Goal: Transaction & Acquisition: Purchase product/service

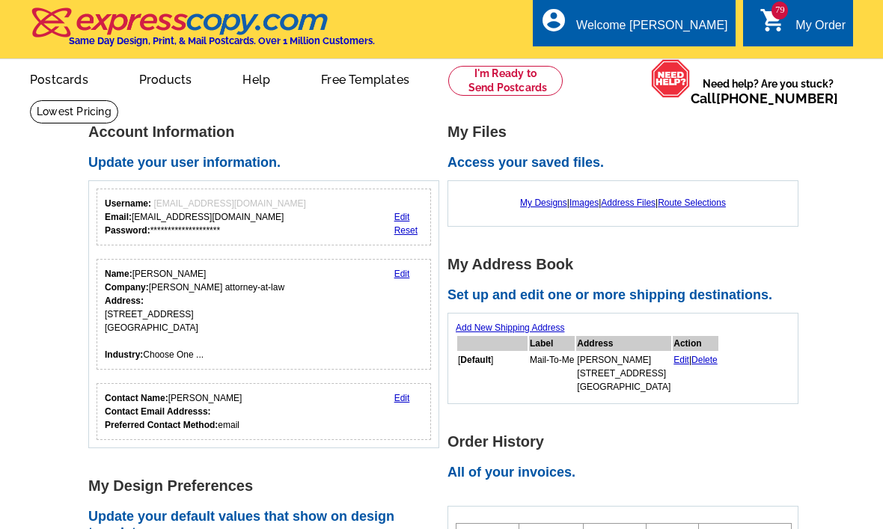
click at [799, 21] on div "My Order" at bounding box center [821, 29] width 50 height 21
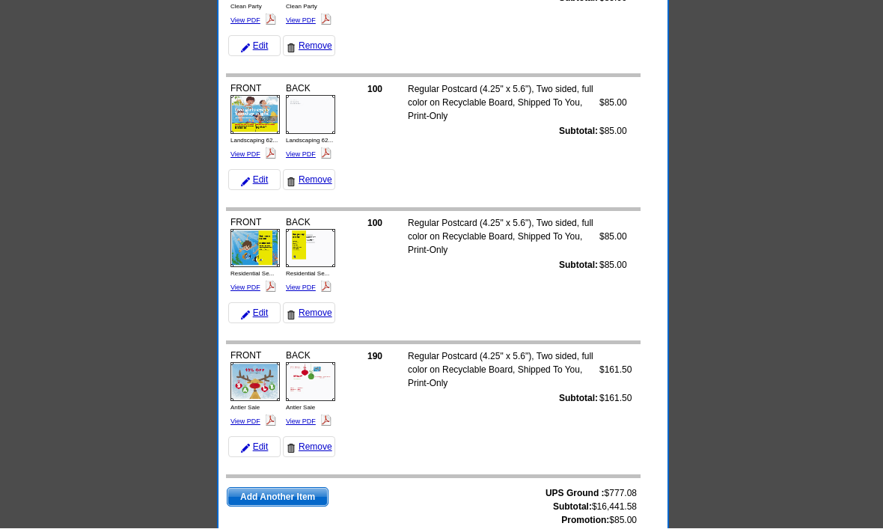
scroll to position [10244, 0]
click at [247, 505] on span "Add Another Item" at bounding box center [278, 499] width 100 height 18
click at [250, 478] on td "UPS Ground : $777.08 Subtotal: $16,441.58 Promotion: $85.00 Total: $17,133.66 A…" at bounding box center [433, 524] width 415 height 93
click at [246, 490] on span "Add Another Item" at bounding box center [278, 499] width 100 height 18
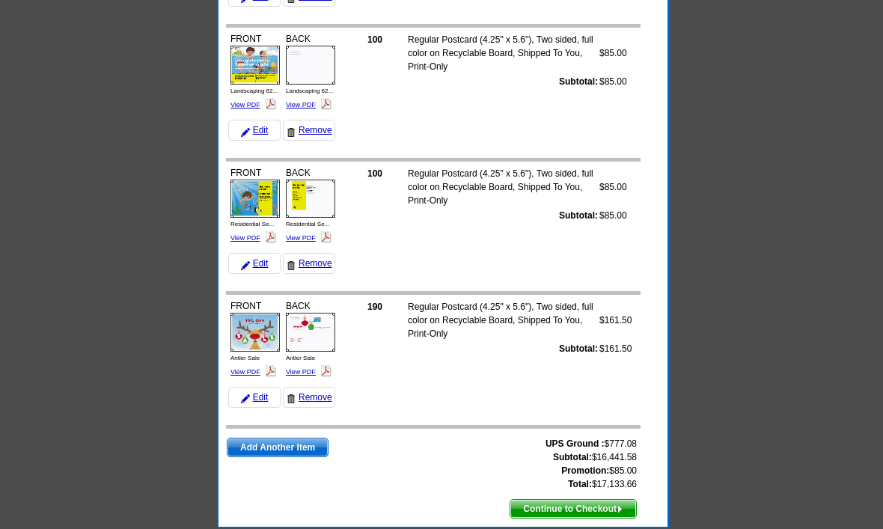
click at [254, 456] on span "Add Another Item" at bounding box center [278, 448] width 100 height 18
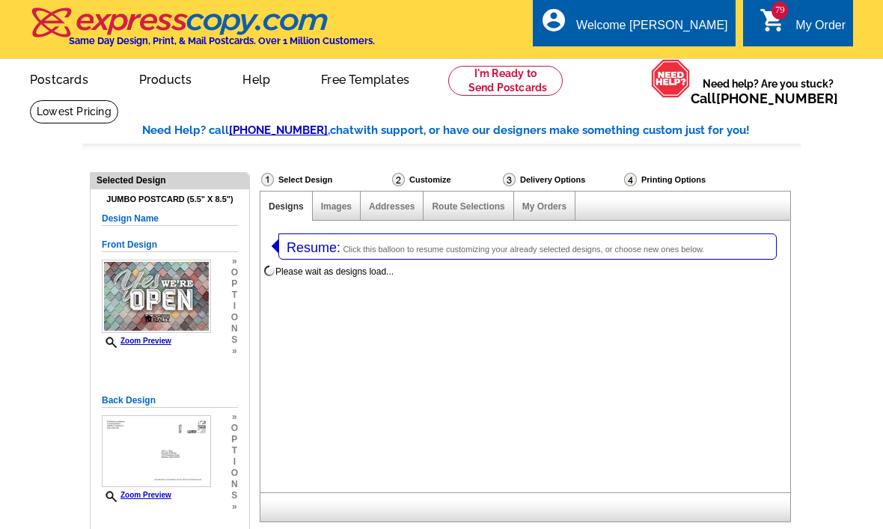
select select "1"
select select "2"
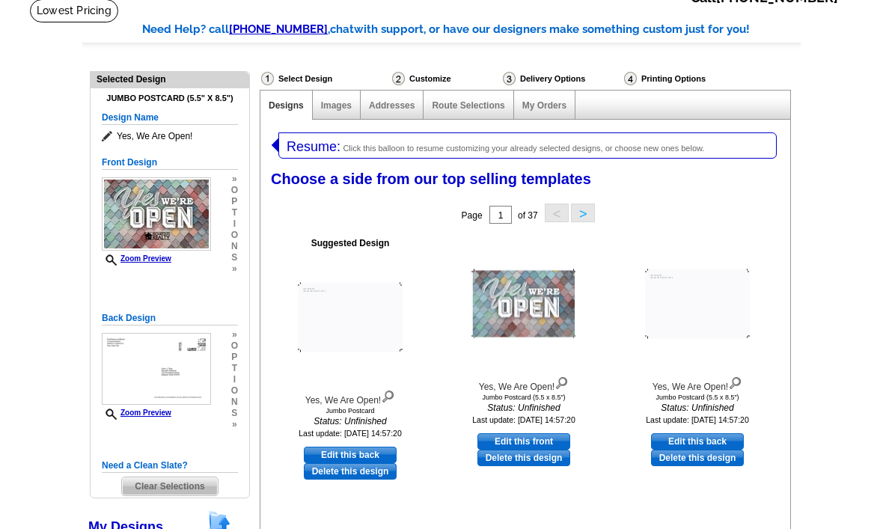
scroll to position [118, 0]
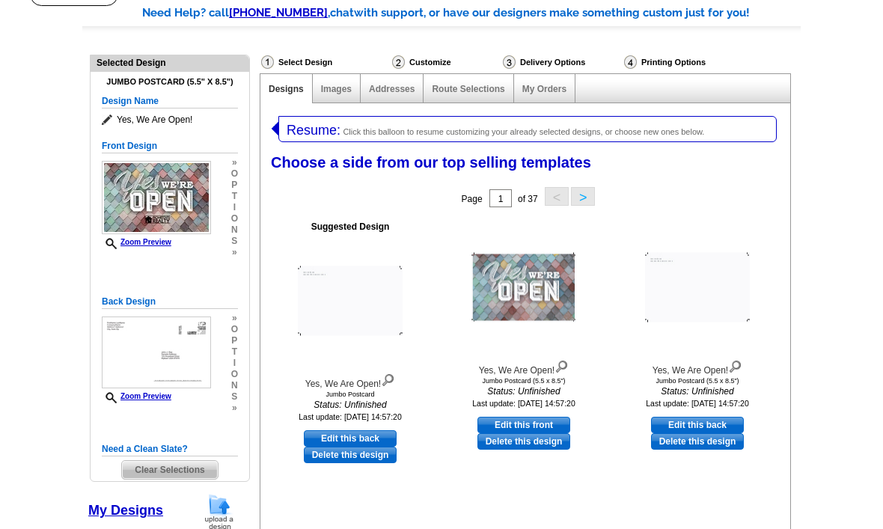
click at [137, 474] on span "Clear Selections" at bounding box center [169, 470] width 95 height 18
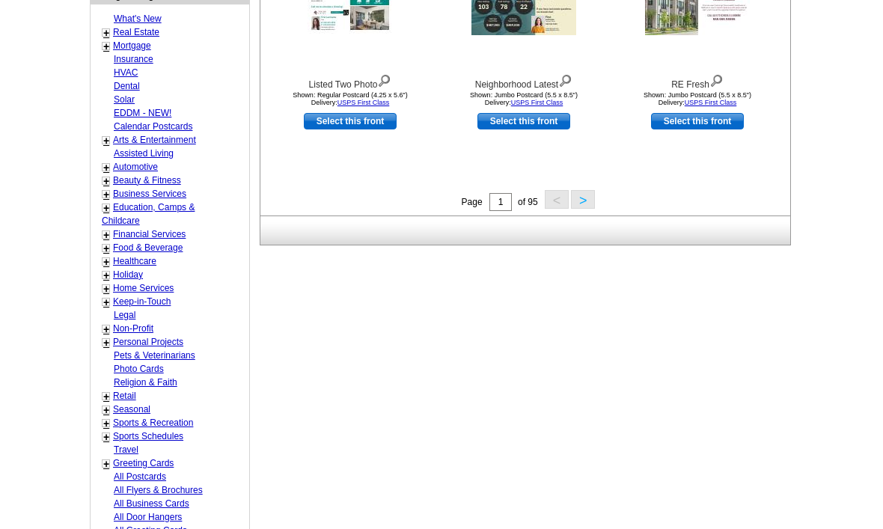
scroll to position [623, 0]
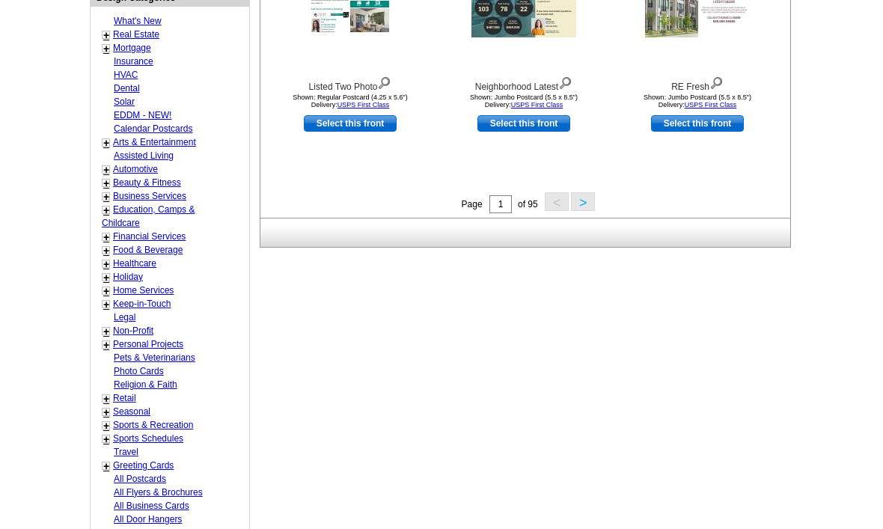
click at [121, 380] on link "Religion & Faith" at bounding box center [146, 385] width 64 height 10
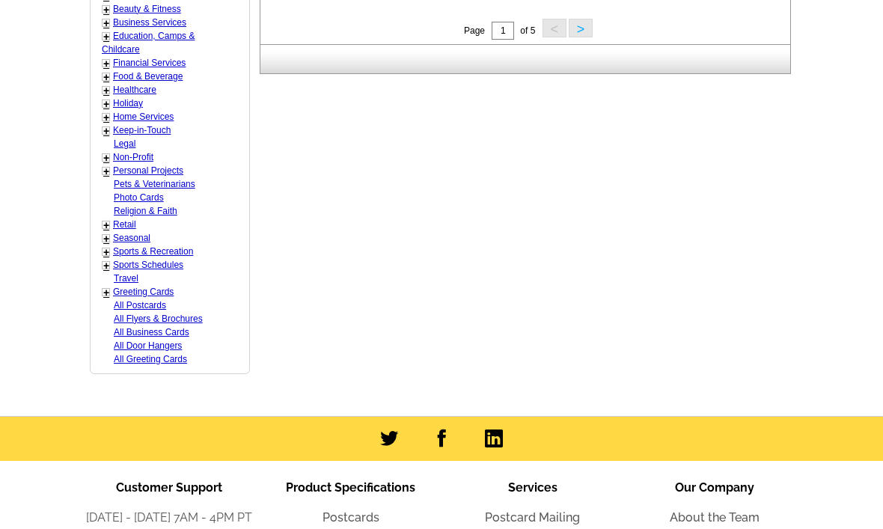
scroll to position [799, 0]
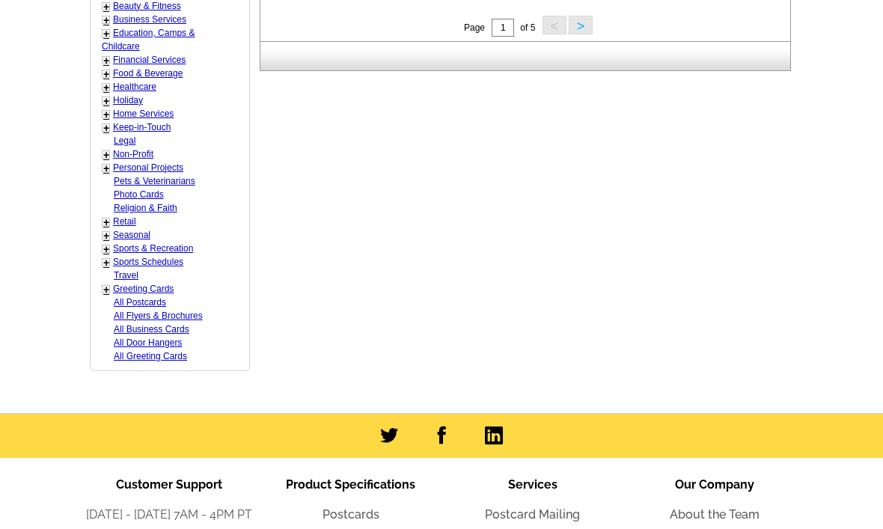
click at [97, 46] on div "What's New + Real Estate - Farming - Just Listed - Just Sold - Open House - Mar…" at bounding box center [170, 101] width 159 height 540
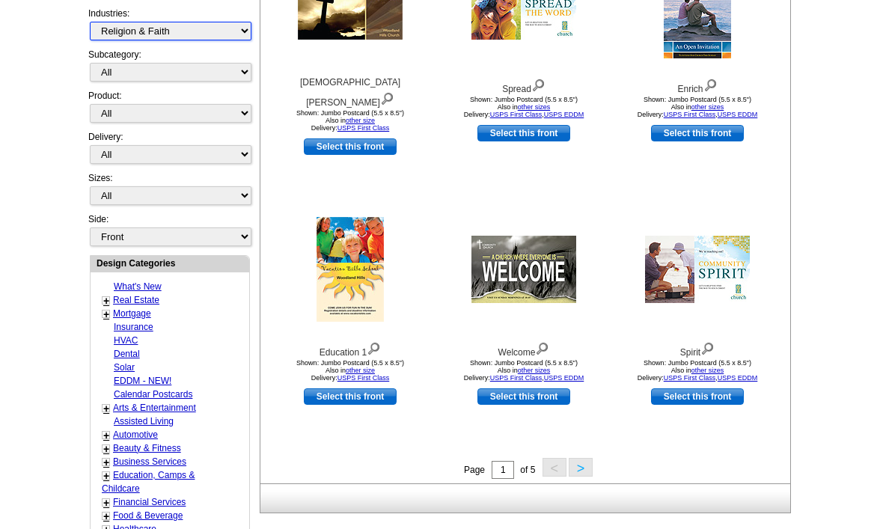
click at [93, 38] on select "What's New Real Estate Mortgage Insurance HVAC Dental Solar EDDM - NEW! Calenda…" at bounding box center [171, 31] width 162 height 19
select select "811"
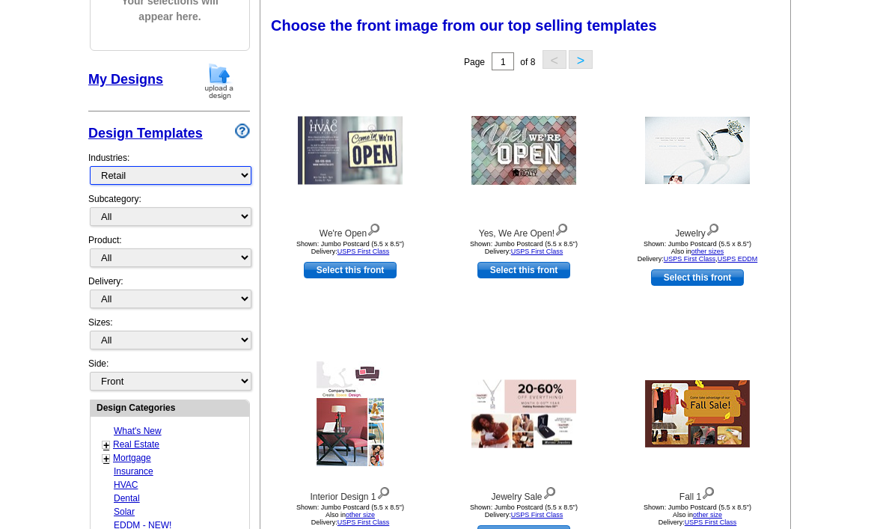
scroll to position [211, 0]
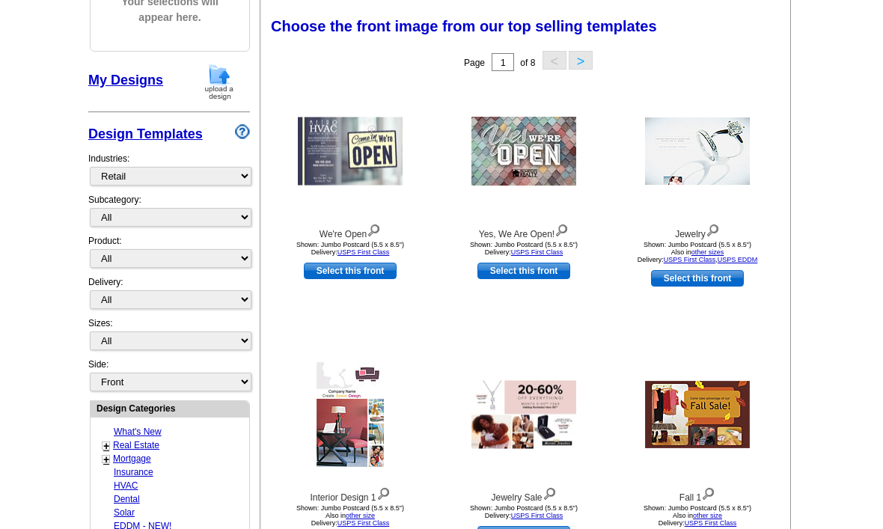
click at [583, 58] on button ">" at bounding box center [581, 61] width 24 height 19
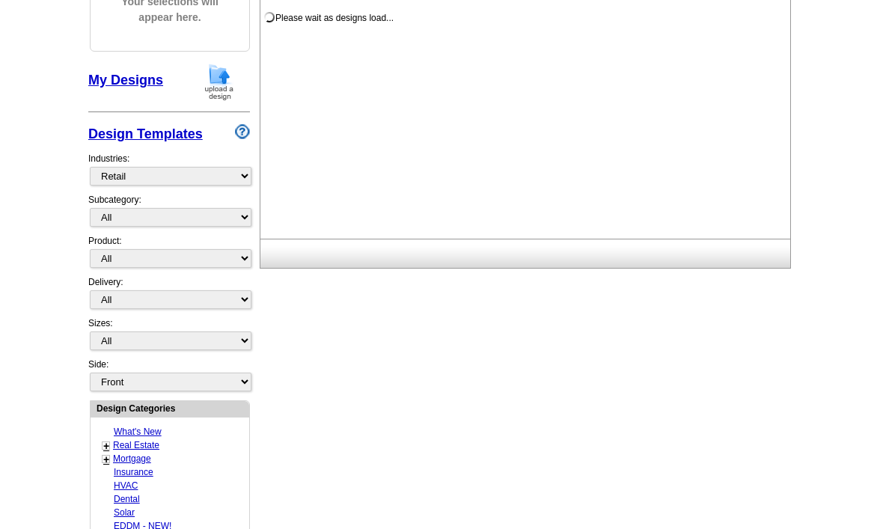
scroll to position [212, 0]
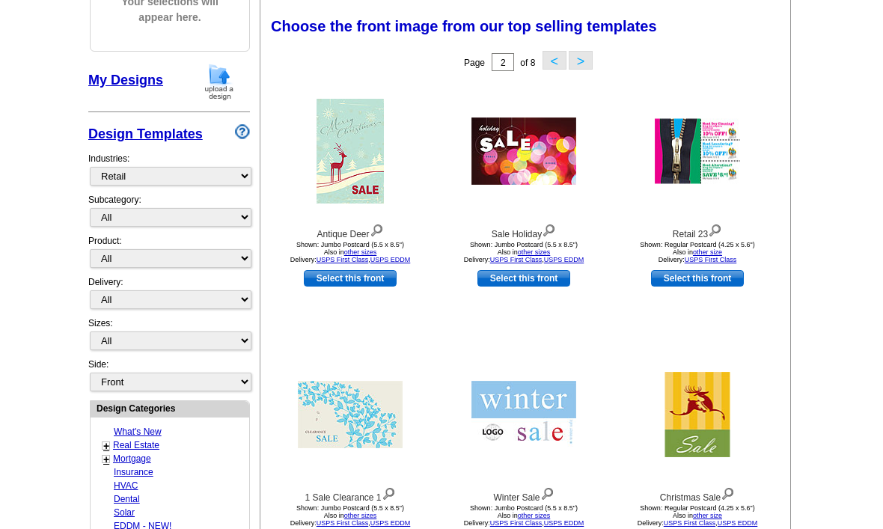
click at [546, 63] on button "<" at bounding box center [555, 60] width 24 height 19
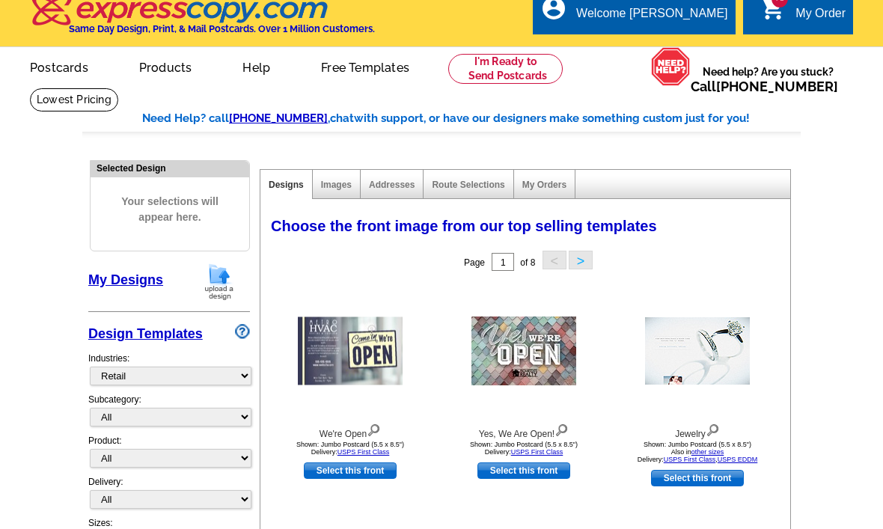
scroll to position [0, 0]
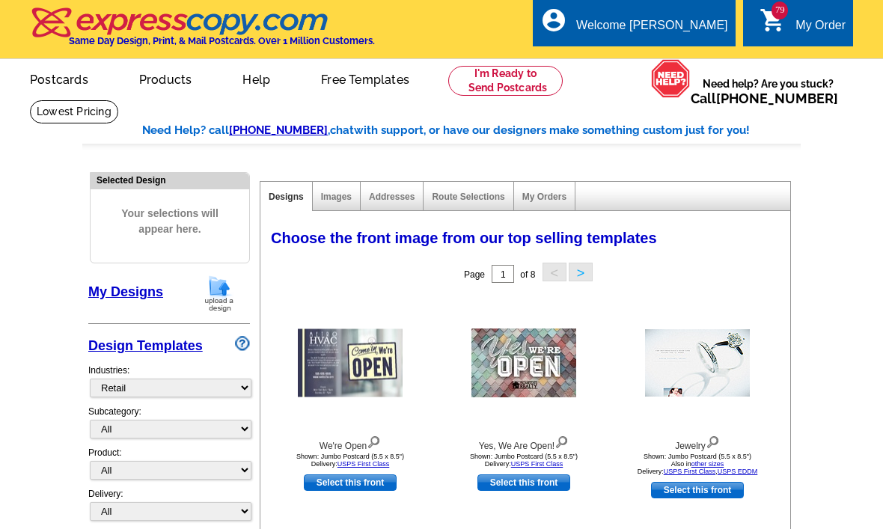
click at [613, 31] on div "My Order" at bounding box center [821, 29] width 50 height 21
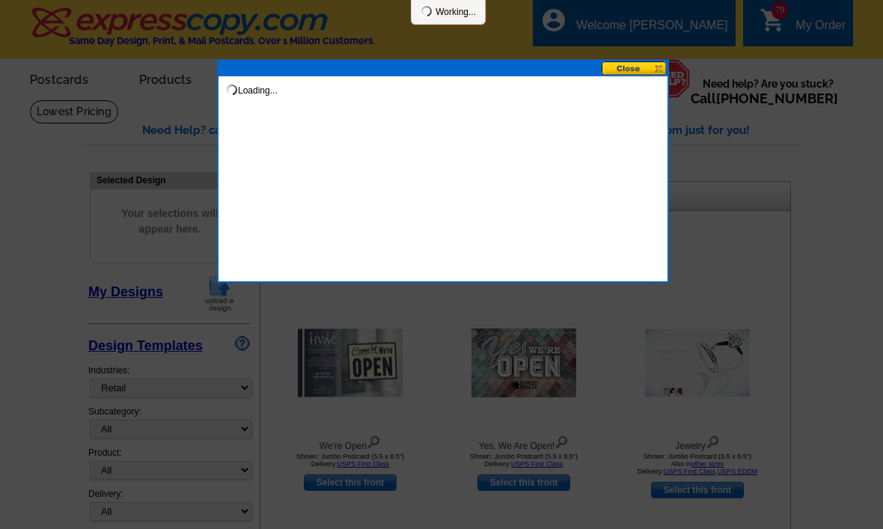
click at [613, 15] on div at bounding box center [441, 264] width 883 height 529
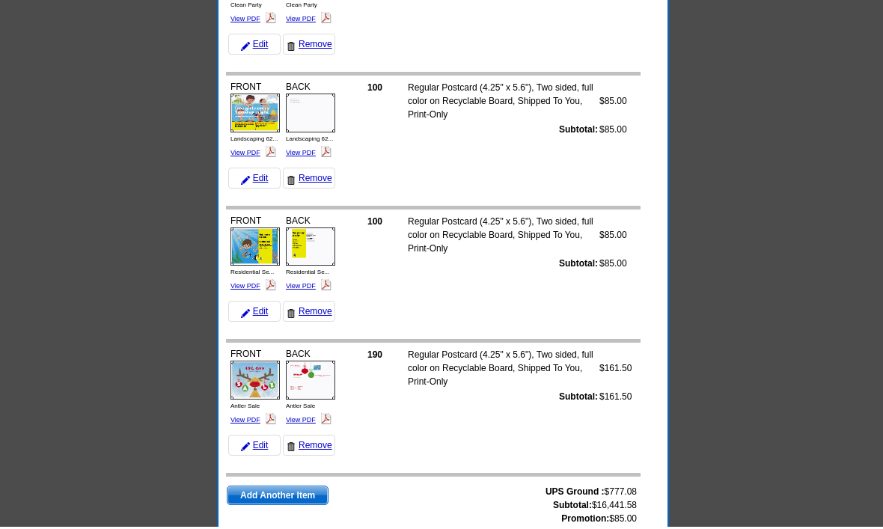
scroll to position [10244, 0]
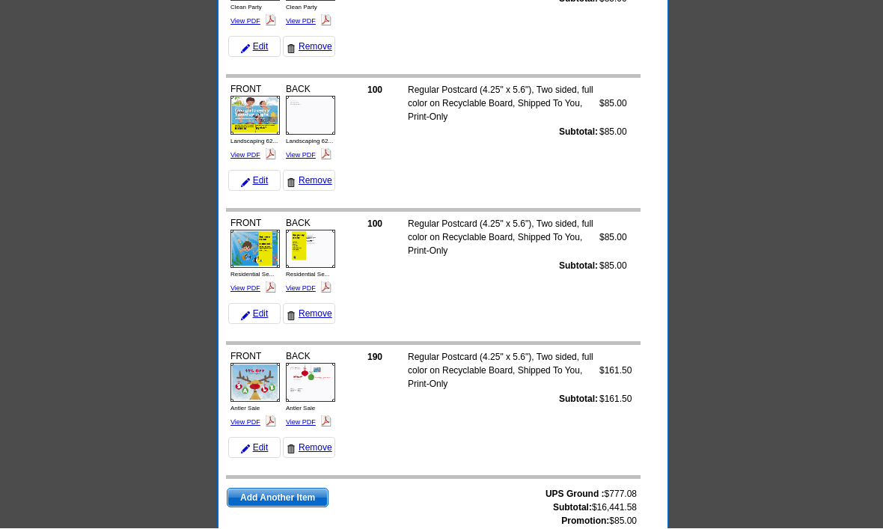
click at [252, 505] on span "Add Another Item" at bounding box center [278, 499] width 100 height 18
click at [252, 490] on span "Add Another Item" at bounding box center [278, 499] width 100 height 18
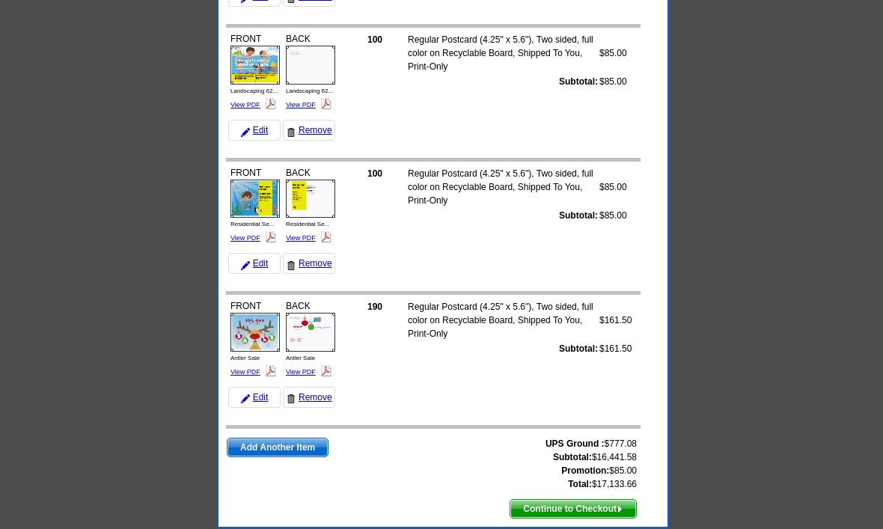
click at [246, 457] on link "Add Another Item" at bounding box center [278, 447] width 102 height 19
click at [249, 445] on span "Add Another Item" at bounding box center [278, 448] width 100 height 18
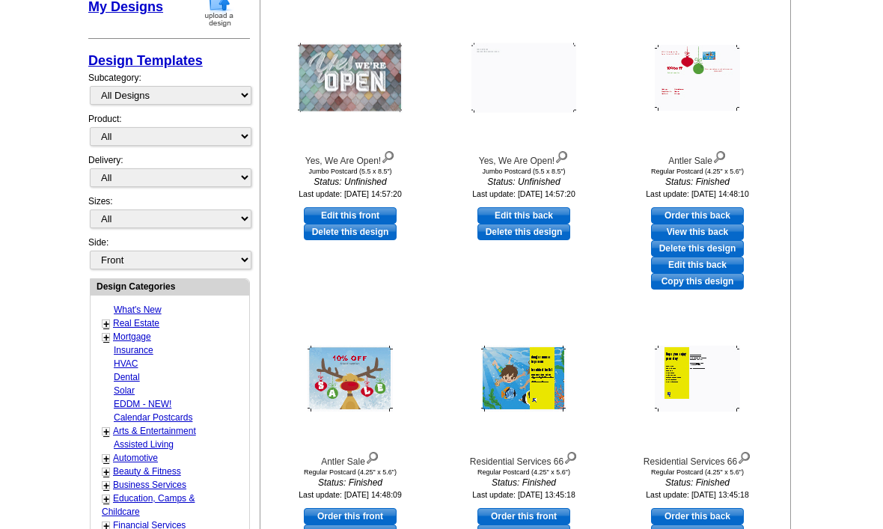
scroll to position [288, 0]
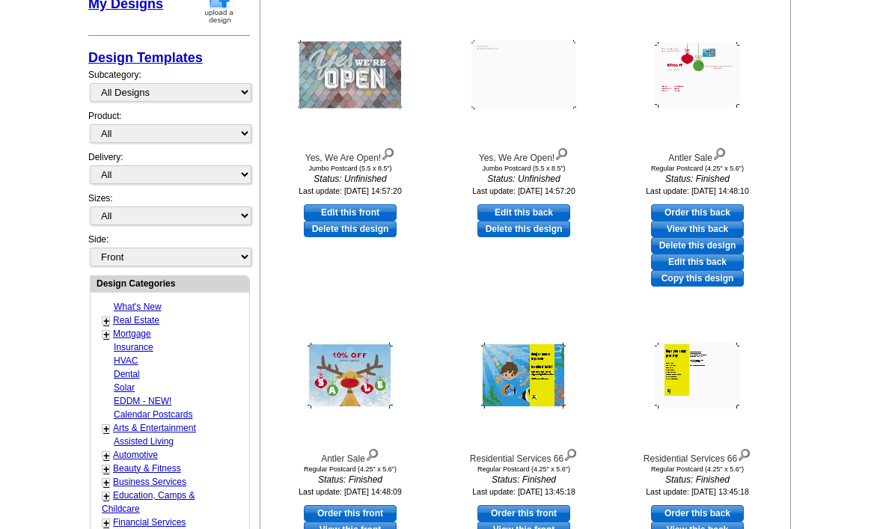
click at [376, 200] on div "Yes, We Are Open! Jumbo Postcard (5.5 x 8.5") Status: Unfinished Last update: […" at bounding box center [350, 103] width 172 height 198
click at [351, 205] on link "Edit this front" at bounding box center [350, 212] width 93 height 16
select select "2"
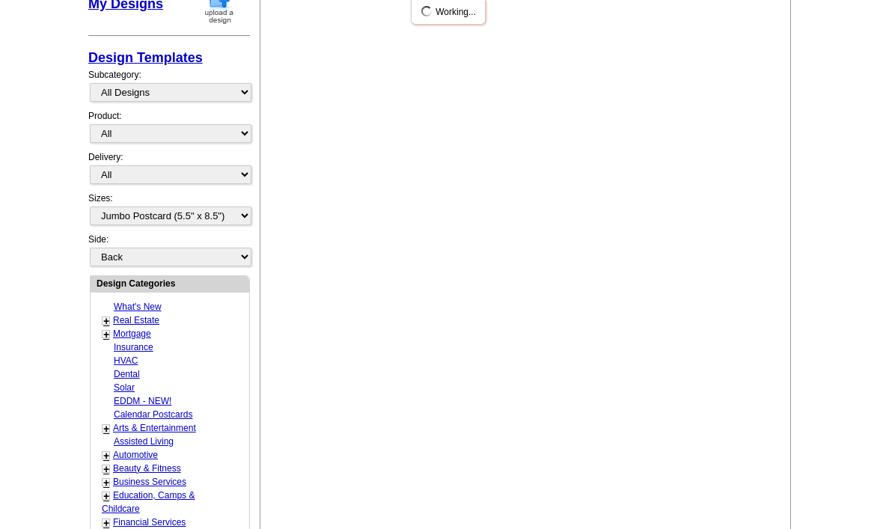
scroll to position [0, 0]
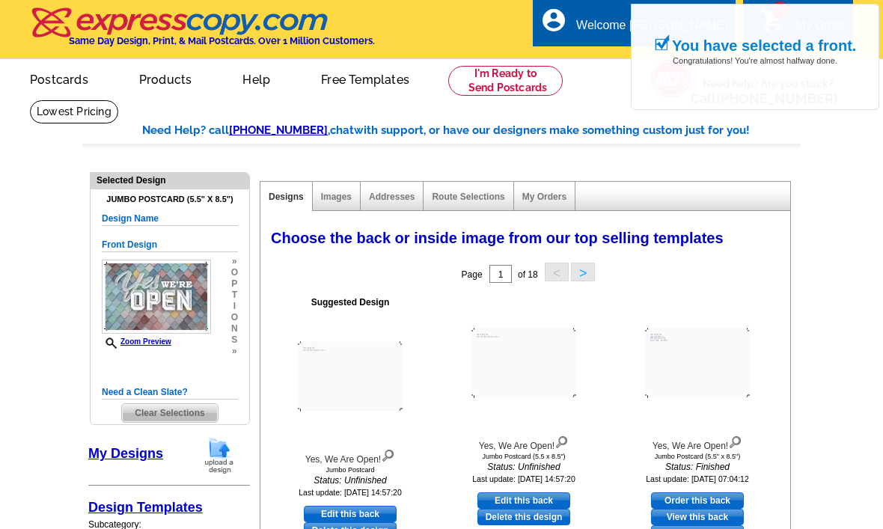
click at [371, 508] on link "Edit this back" at bounding box center [350, 514] width 93 height 16
select select "front"
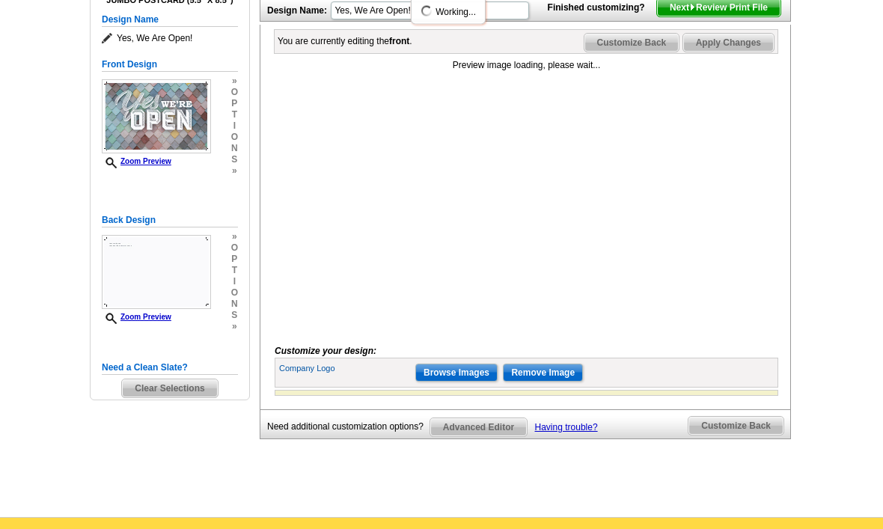
click at [451, 383] on input "Browse Images" at bounding box center [456, 374] width 82 height 18
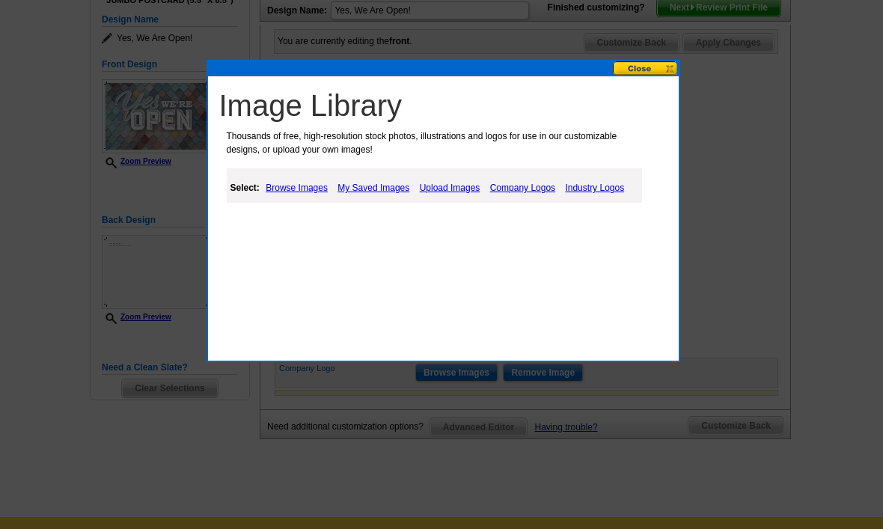
click at [418, 210] on div "Image Library Thousands of free, high-resolution stock photos, illustrations an…" at bounding box center [447, 153] width 463 height 138
click at [445, 194] on link "Upload Images" at bounding box center [450, 188] width 68 height 18
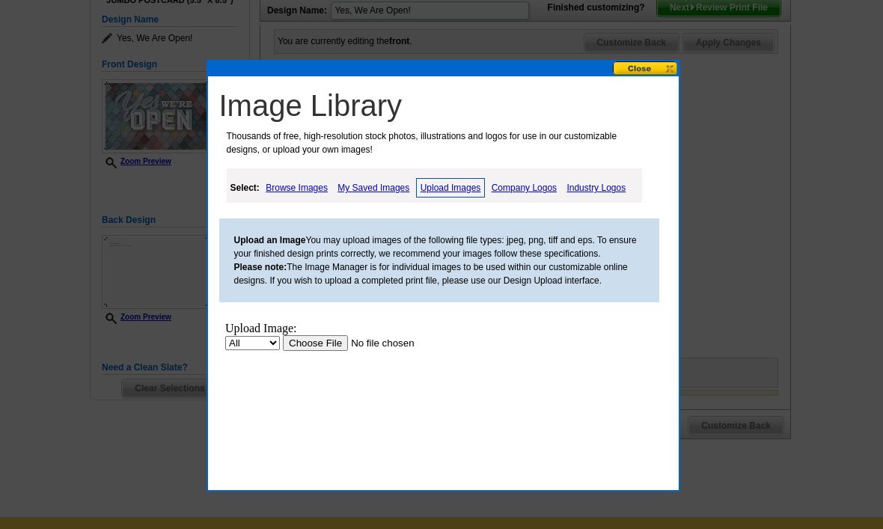
scroll to position [214, 0]
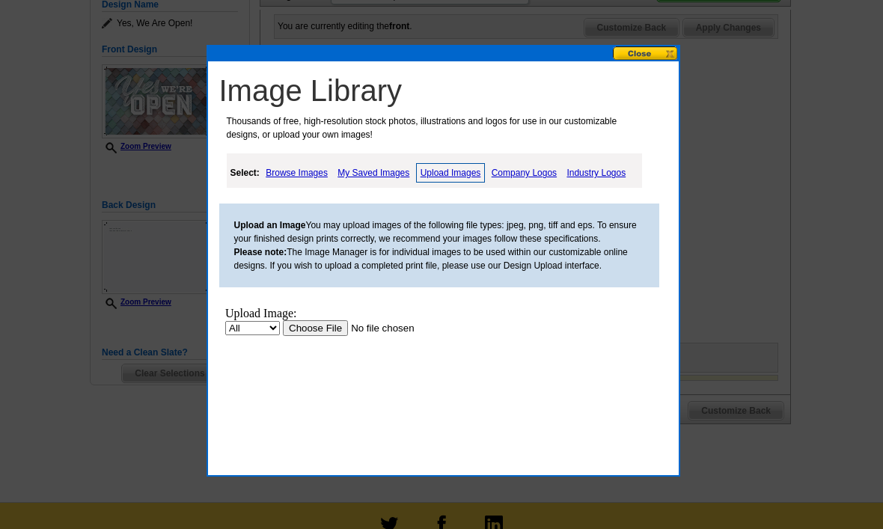
click at [357, 168] on link "My Saved Images" at bounding box center [373, 173] width 79 height 18
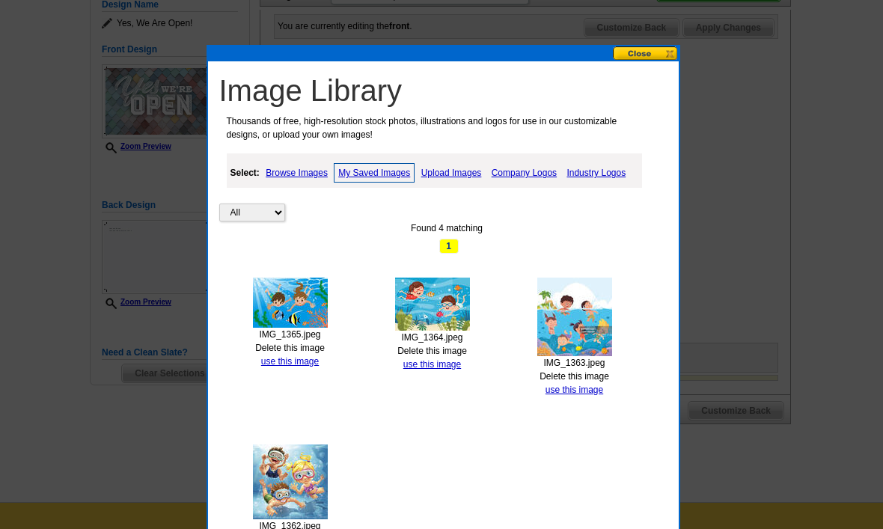
click at [370, 171] on link "My Saved Images" at bounding box center [374, 172] width 81 height 19
click at [298, 351] on link "Delete this image" at bounding box center [290, 348] width 70 height 10
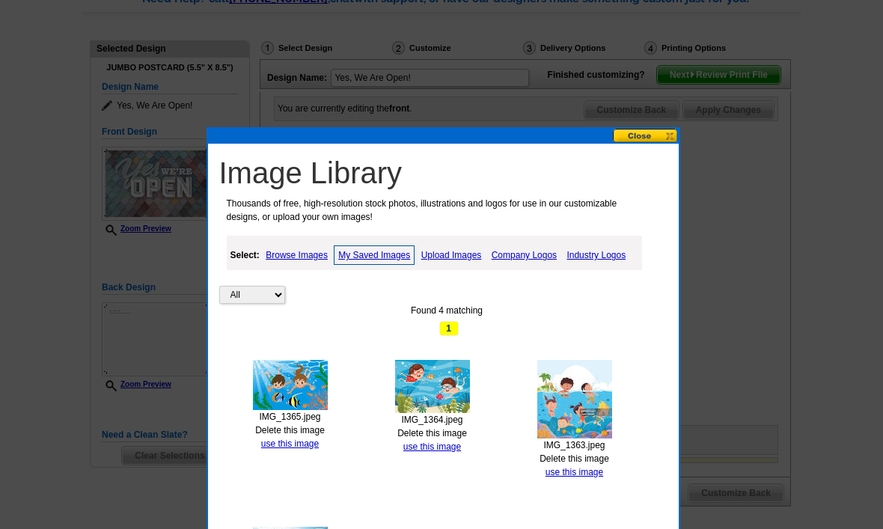
scroll to position [132, 0]
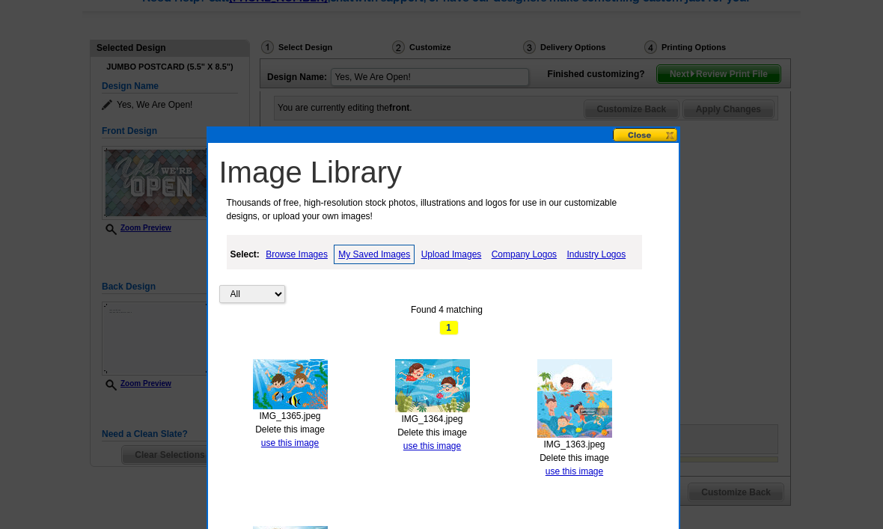
click at [462, 243] on div "Select: Browse Images My Saved Images Upload Images Company Logos Industry Logos" at bounding box center [434, 252] width 415 height 34
click at [448, 252] on link "Upload Images" at bounding box center [452, 255] width 68 height 18
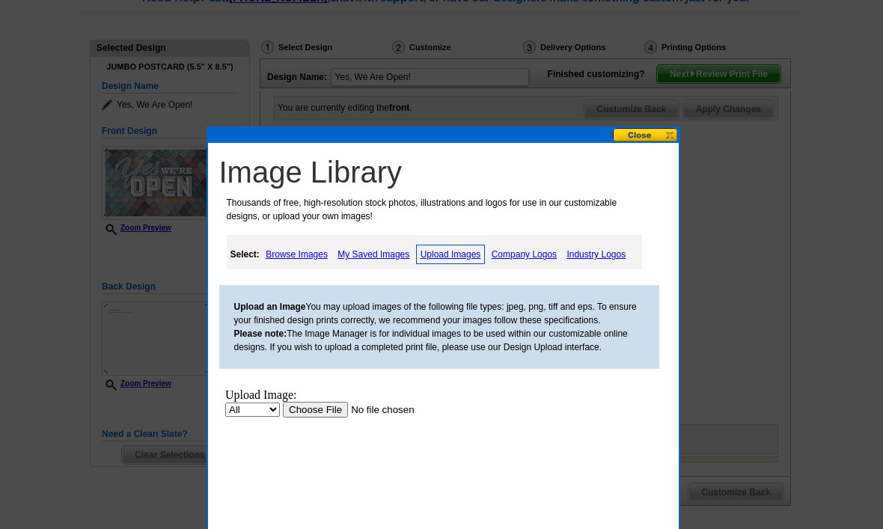
scroll to position [0, 0]
click at [323, 410] on input "file" at bounding box center [376, 410] width 189 height 16
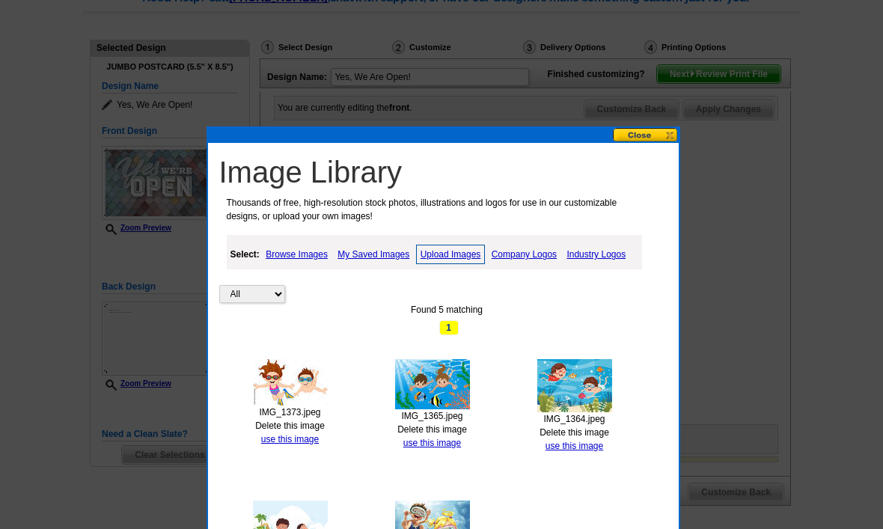
click at [301, 442] on link "use this image" at bounding box center [290, 439] width 58 height 10
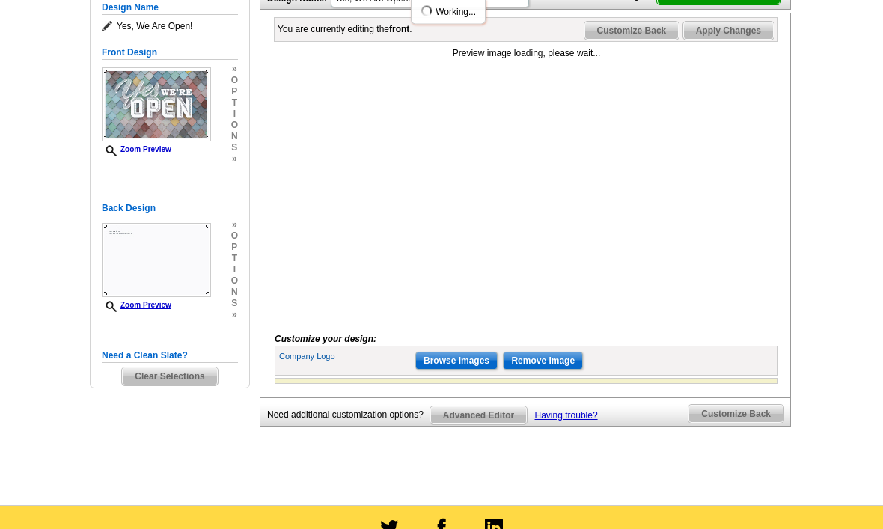
scroll to position [211, 0]
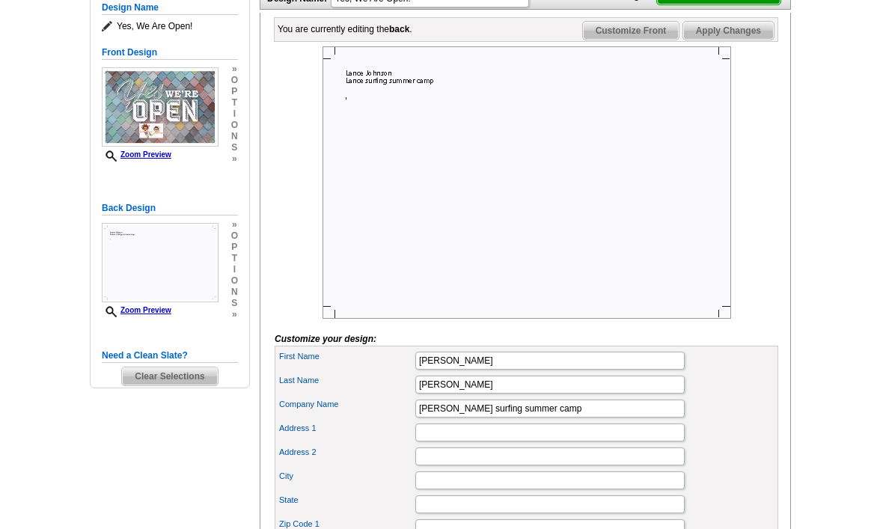
scroll to position [261, 0]
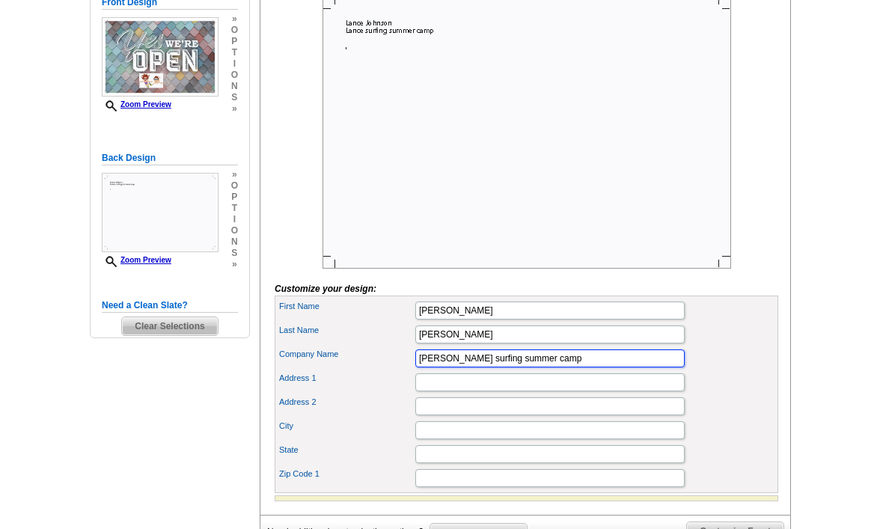
click at [523, 368] on input "[PERSON_NAME] surfing summer camp" at bounding box center [549, 359] width 269 height 18
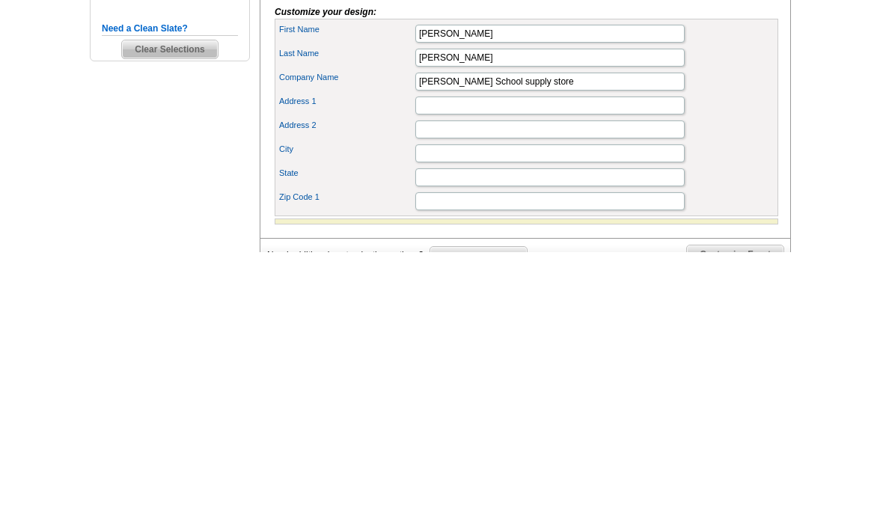
scroll to position [538, 0]
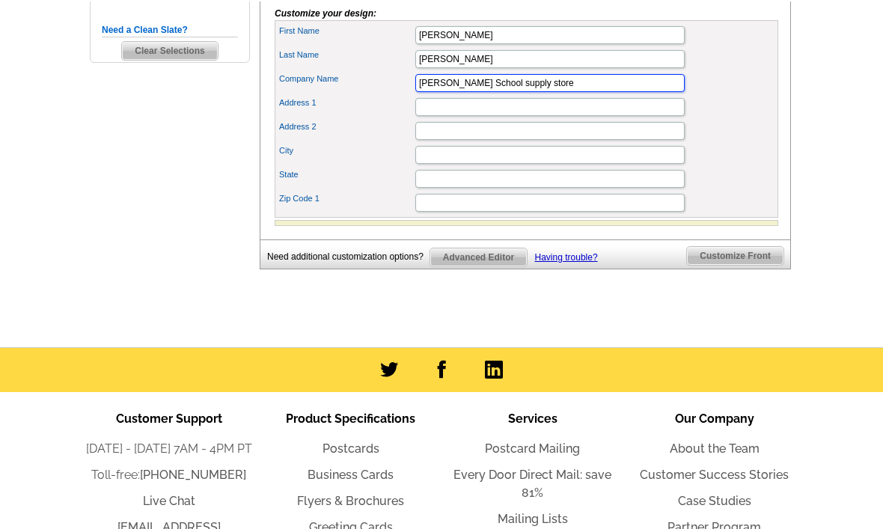
type input "[PERSON_NAME] School supply store"
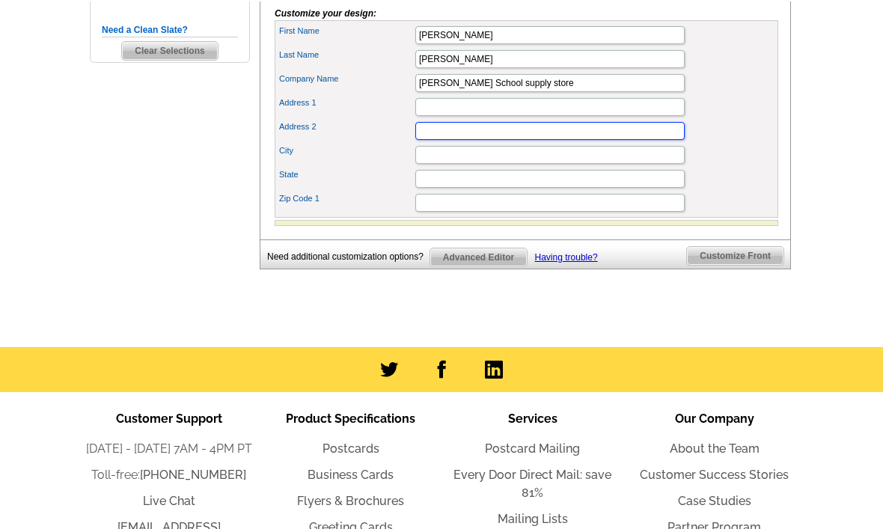
click at [634, 138] on input "Address 2" at bounding box center [549, 130] width 269 height 18
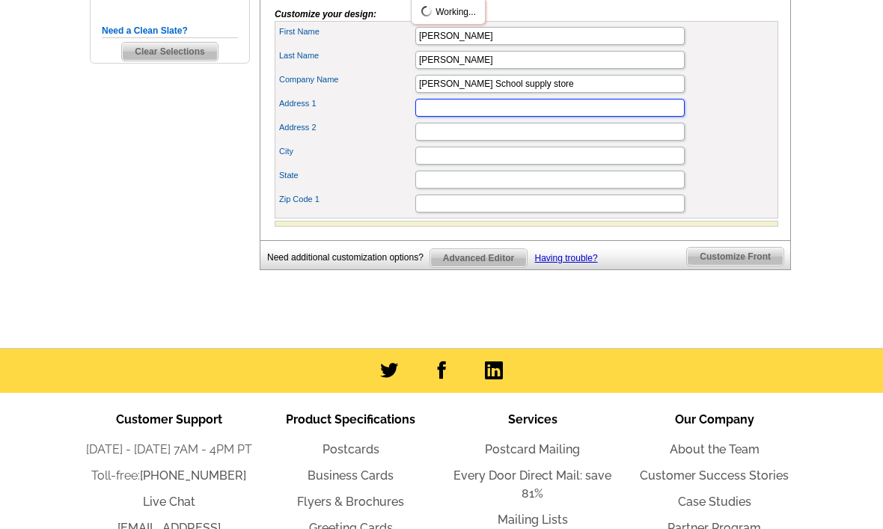
click at [576, 117] on input "Address 1" at bounding box center [549, 108] width 269 height 18
type input "[STREET_ADDRESS]"
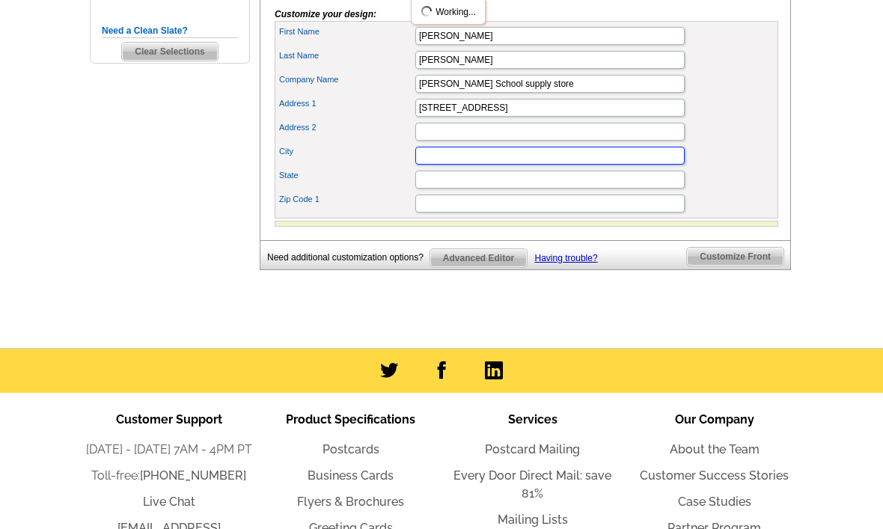
type input "Saint Cloud"
type input "MN"
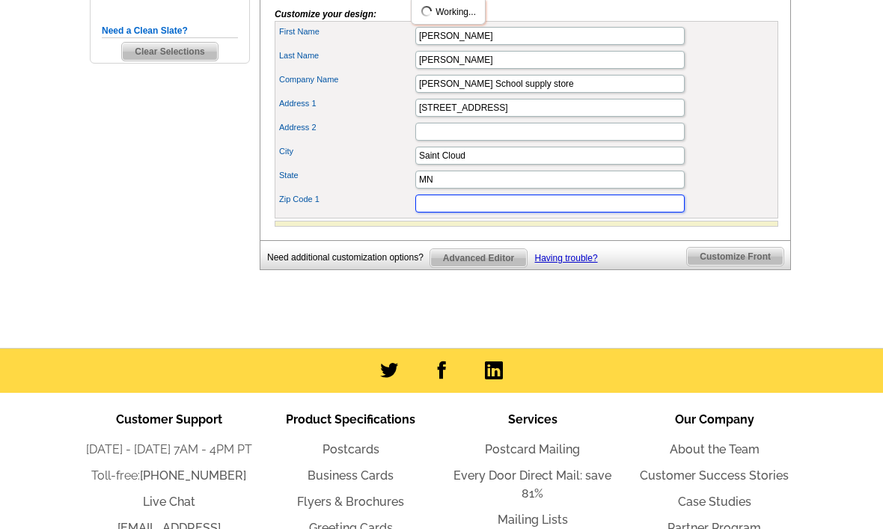
type input "56301"
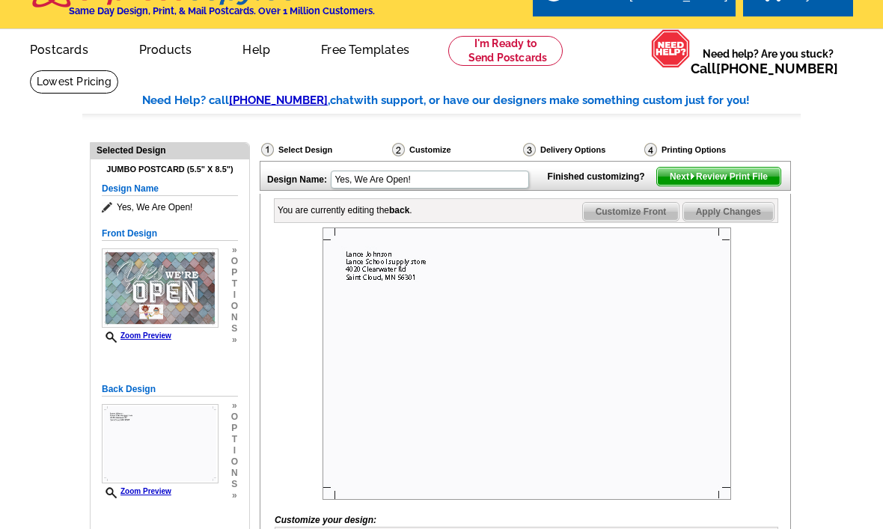
scroll to position [31, 0]
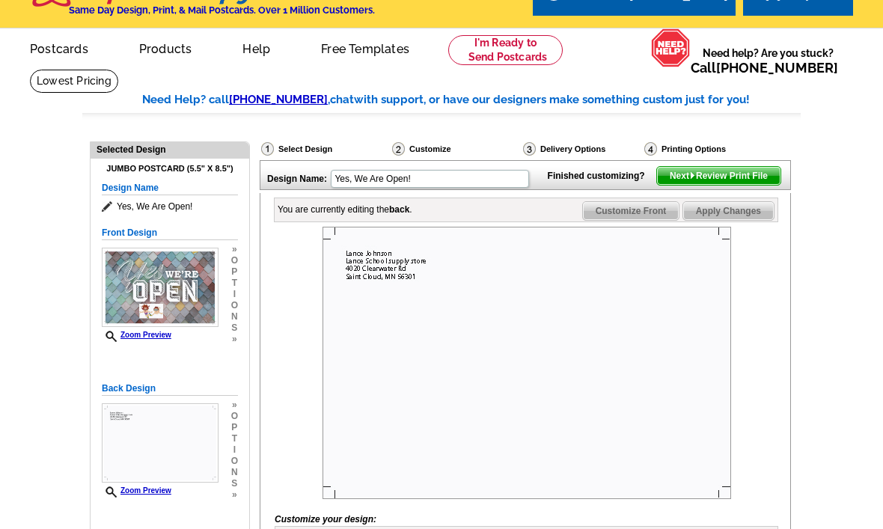
click at [740, 185] on span "Next Review Print File" at bounding box center [719, 176] width 124 height 18
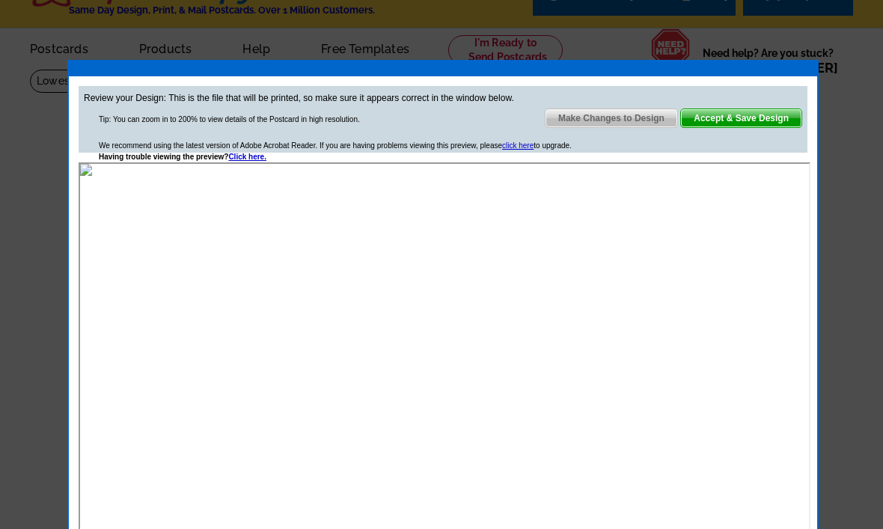
scroll to position [0, 0]
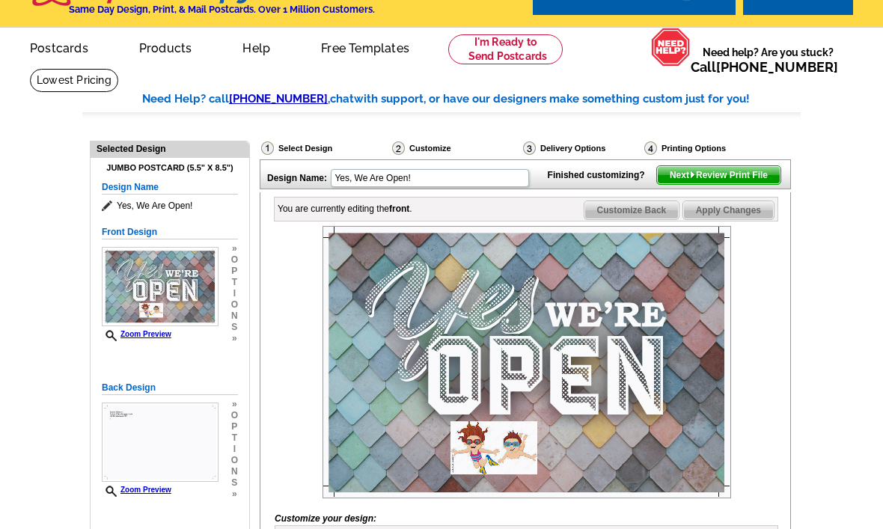
scroll to position [31, 0]
click at [620, 219] on span "Customize Back" at bounding box center [632, 210] width 95 height 18
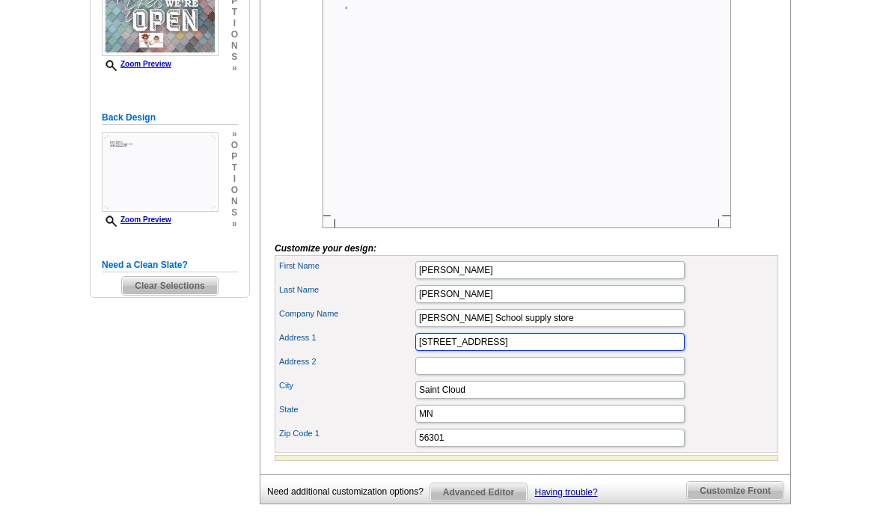
click at [478, 352] on input "[STREET_ADDRESS]" at bounding box center [549, 343] width 269 height 18
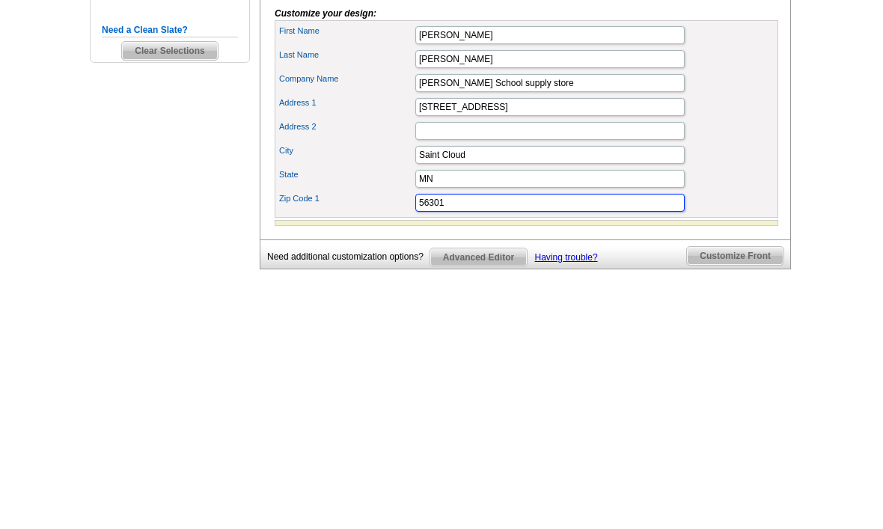
click at [522, 430] on input "56301" at bounding box center [549, 439] width 269 height 18
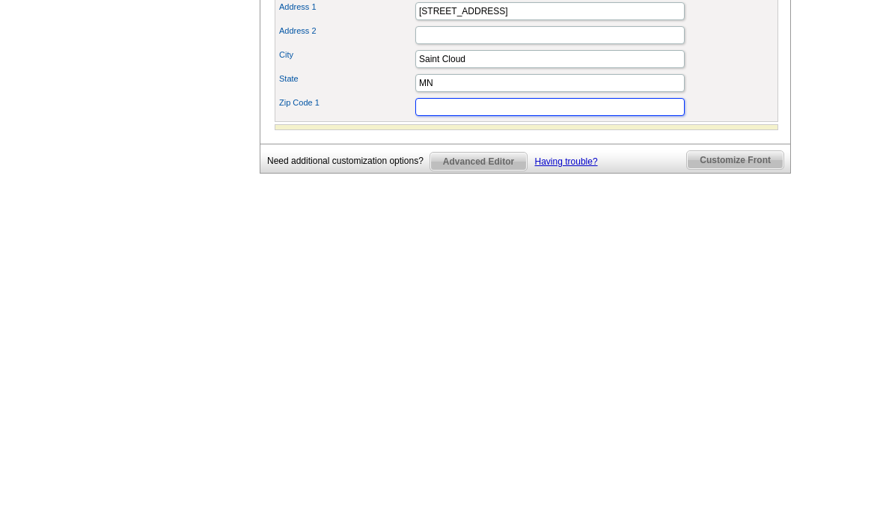
type input "56301"
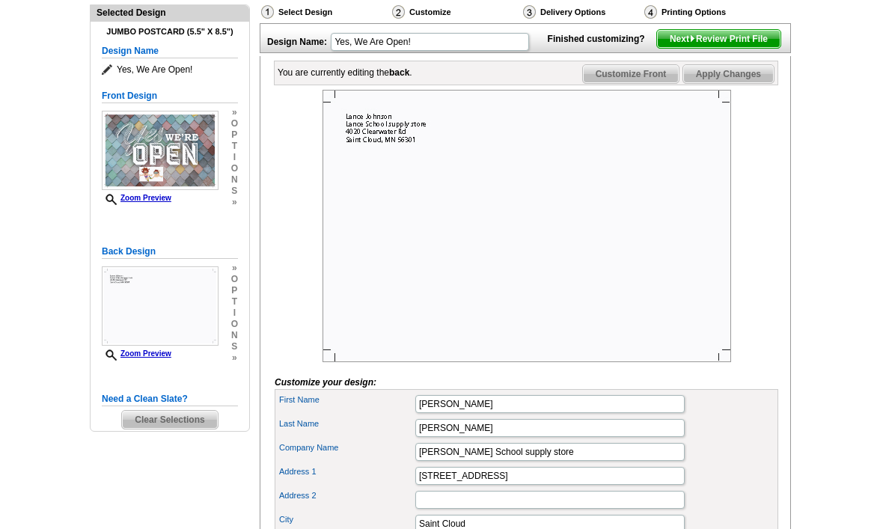
scroll to position [153, 0]
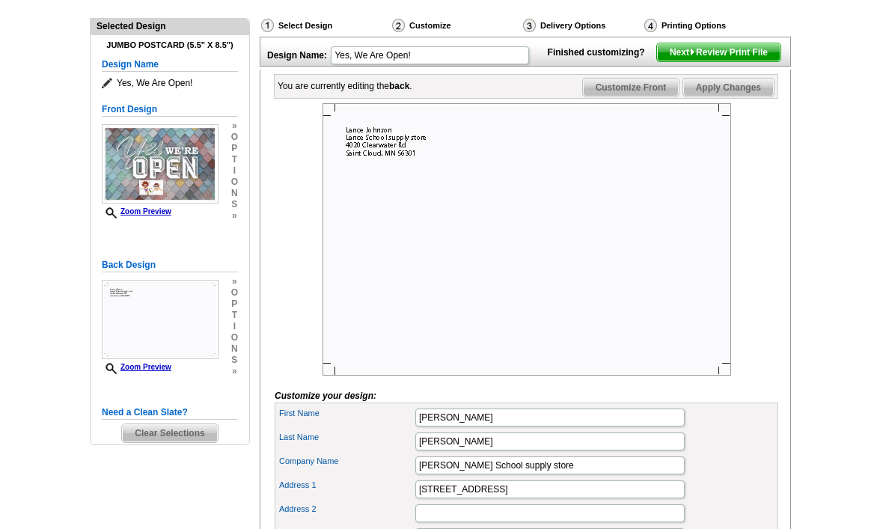
click at [734, 62] on span "Next Review Print File" at bounding box center [719, 53] width 124 height 18
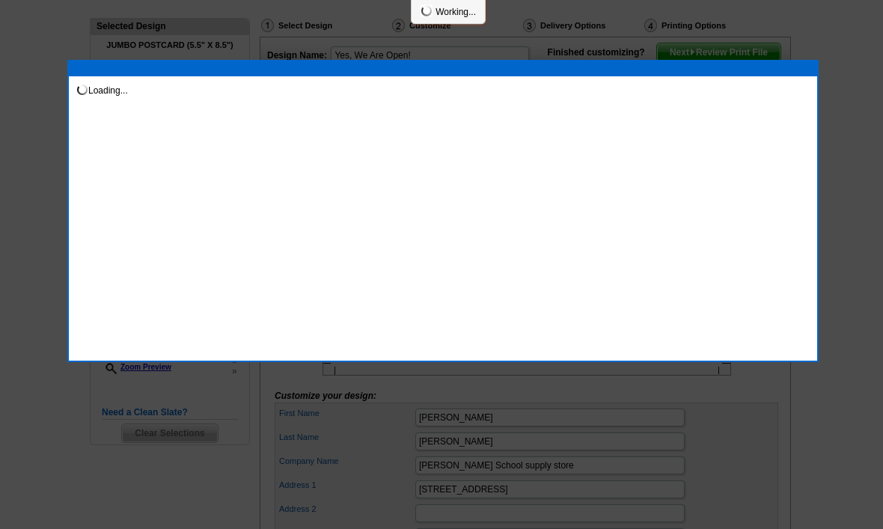
scroll to position [154, 0]
click at [726, 89] on div "Loading..." at bounding box center [443, 83] width 749 height 15
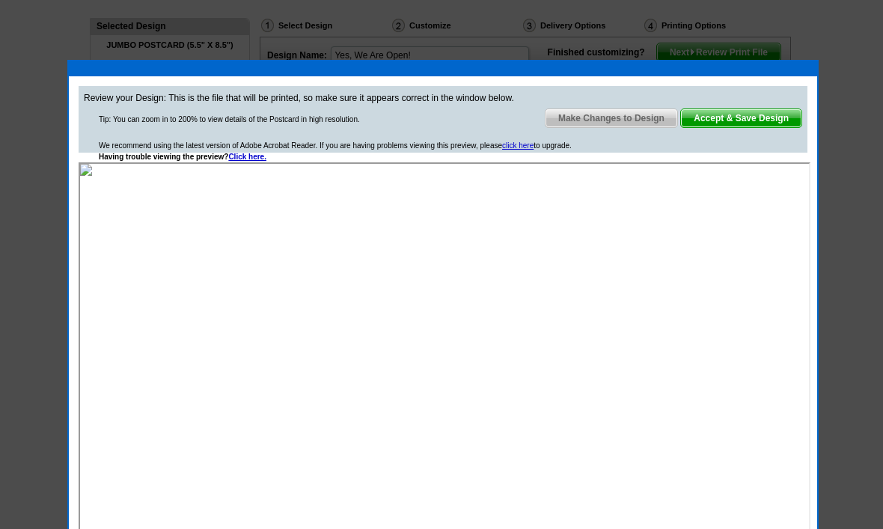
scroll to position [0, 0]
click at [731, 112] on span "Accept & Save Design" at bounding box center [741, 118] width 121 height 18
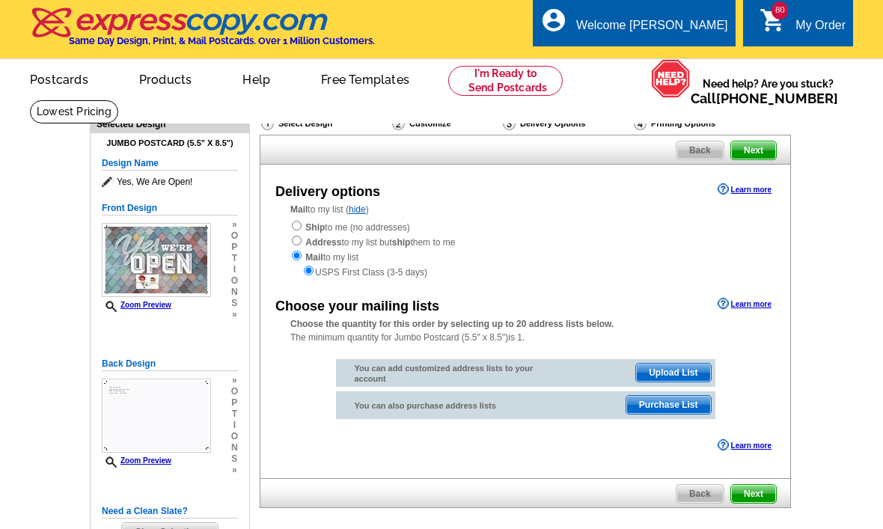
click at [302, 231] on input "radio" at bounding box center [297, 226] width 10 height 10
radio input "true"
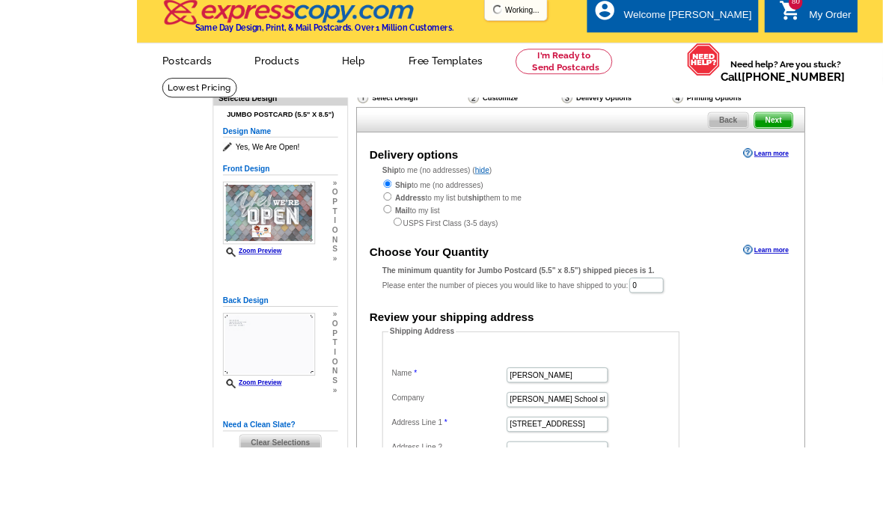
scroll to position [43, 0]
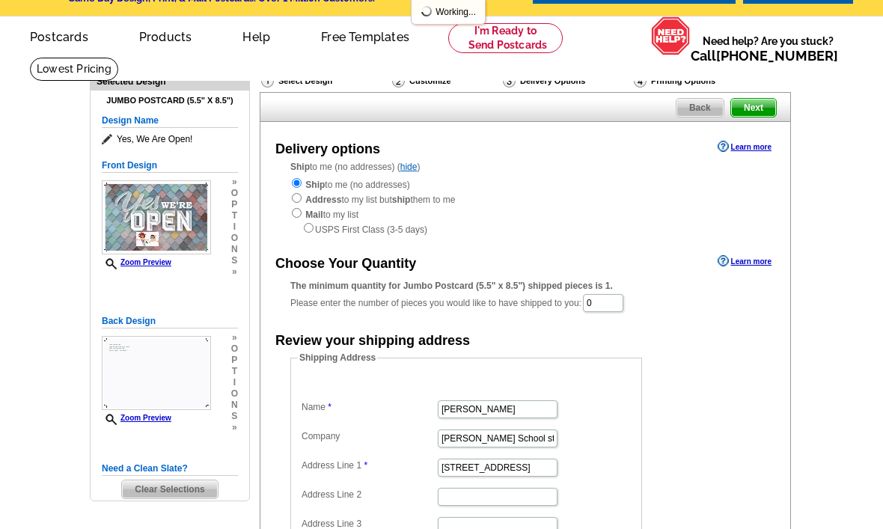
click at [749, 115] on span "Next" at bounding box center [753, 108] width 45 height 18
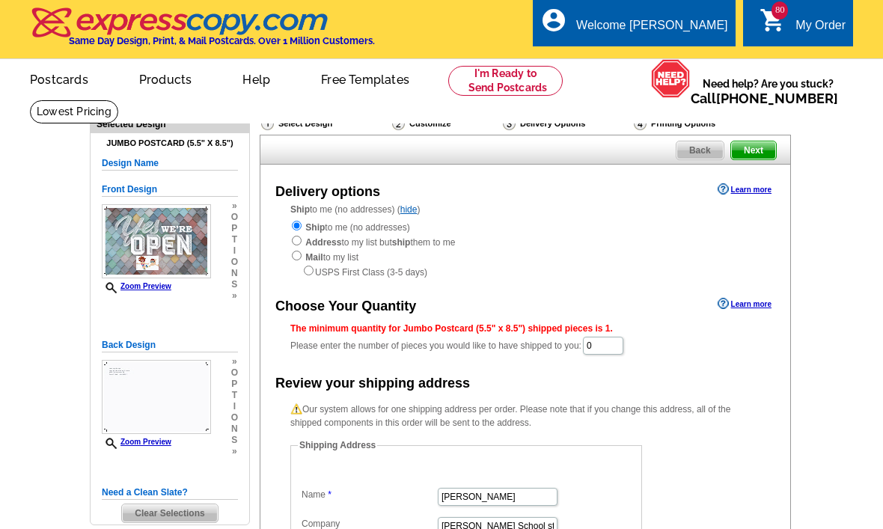
scroll to position [100, 0]
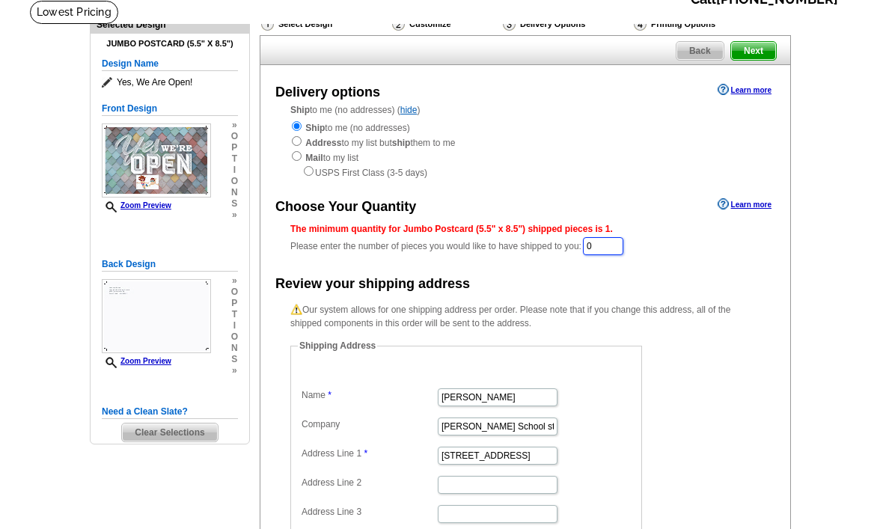
click at [617, 254] on input "0" at bounding box center [603, 246] width 40 height 18
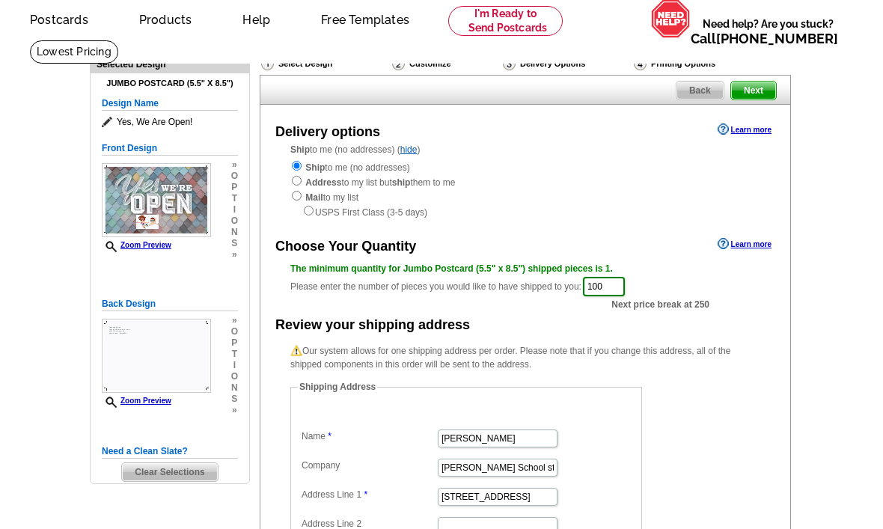
scroll to position [0, 0]
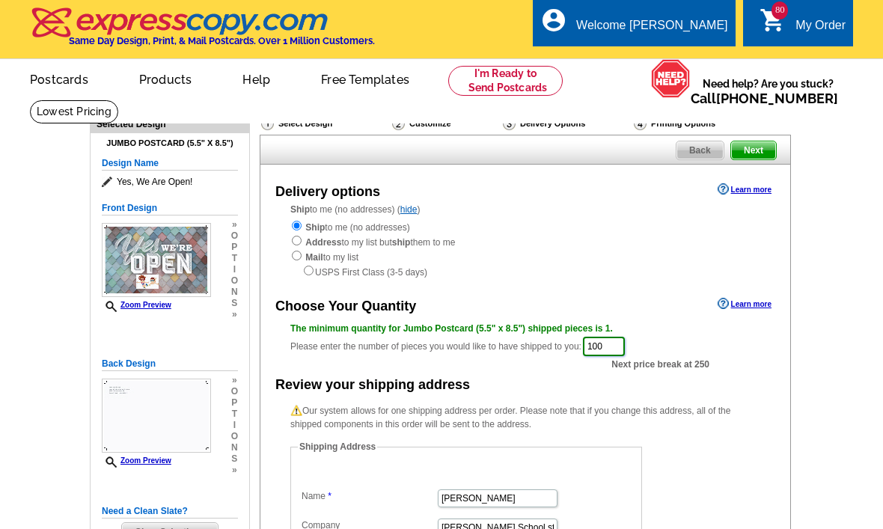
type input "100"
click at [752, 153] on span "Next" at bounding box center [753, 150] width 45 height 18
click at [753, 150] on span "Next" at bounding box center [753, 150] width 45 height 18
click at [771, 141] on link "Next" at bounding box center [754, 150] width 46 height 19
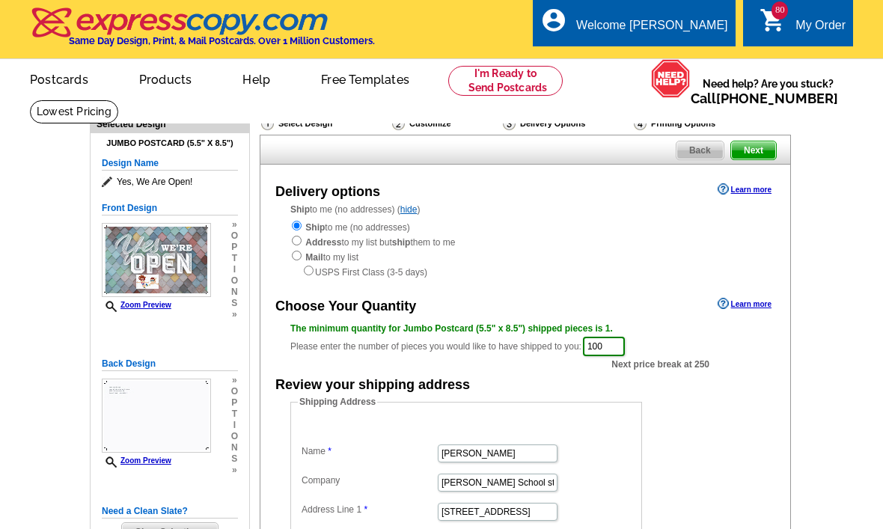
click at [758, 141] on link "Next" at bounding box center [754, 150] width 46 height 19
click at [762, 141] on span "Next" at bounding box center [753, 150] width 45 height 18
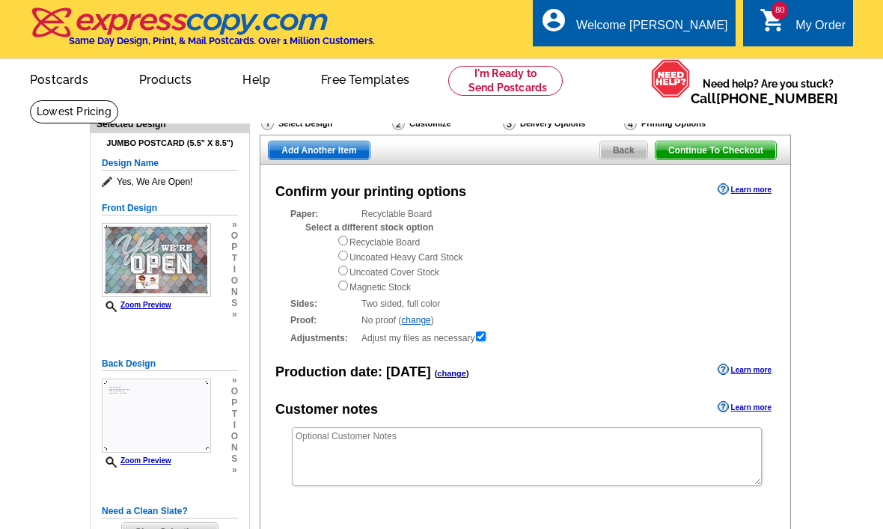
click at [332, 242] on div "Select a different stock option Recyclable Board Uncoated Heavy Card Stock Unco…" at bounding box center [532, 257] width 455 height 73
click at [335, 232] on strong "Select a different stock option" at bounding box center [369, 227] width 128 height 10
click at [340, 239] on input "radio" at bounding box center [343, 241] width 10 height 10
radio input "true"
click at [339, 157] on span "Add Another Item" at bounding box center [319, 150] width 100 height 18
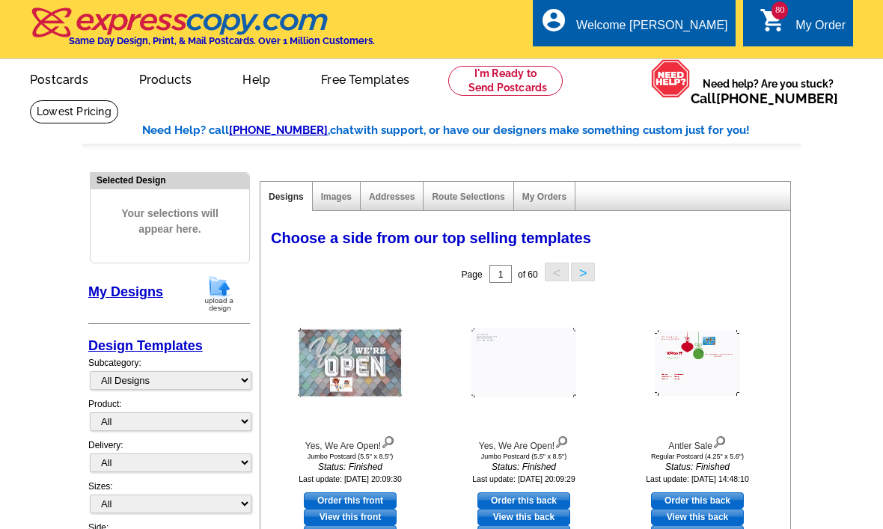
click at [802, 22] on div "My Order" at bounding box center [821, 29] width 50 height 21
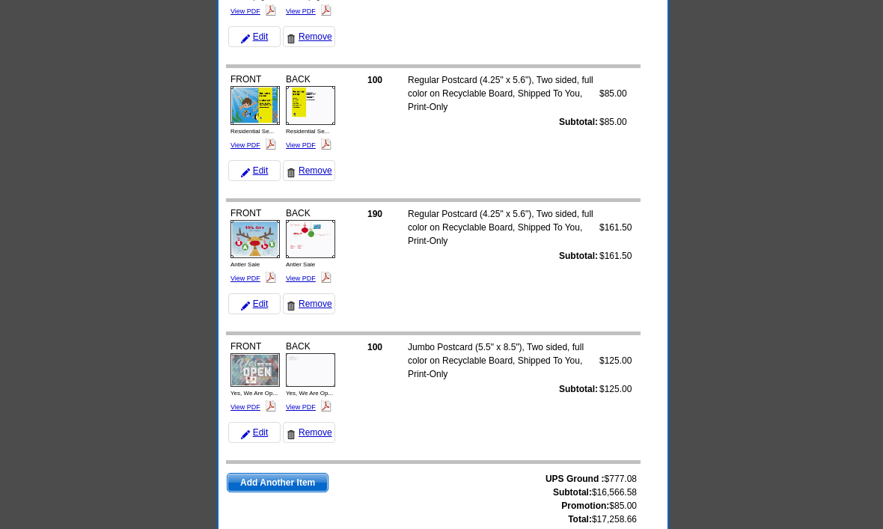
scroll to position [10372, 0]
click at [244, 493] on span "Add Another Item" at bounding box center [278, 484] width 100 height 18
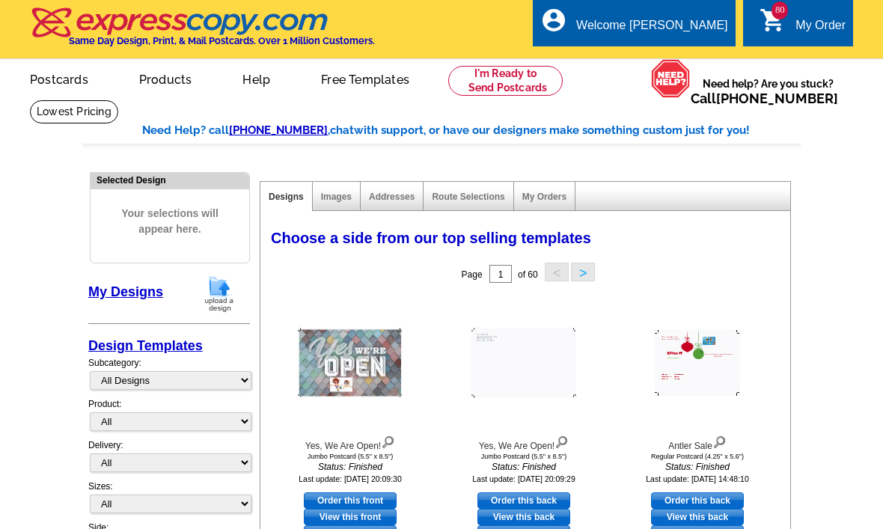
click at [800, 25] on div "My Order" at bounding box center [821, 29] width 50 height 21
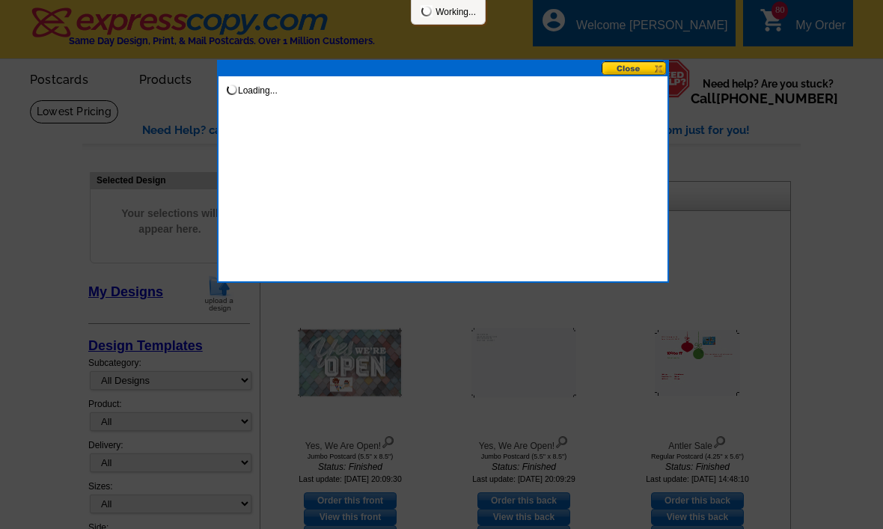
click at [634, 79] on div "Loading..." at bounding box center [443, 83] width 449 height 15
click at [649, 68] on button at bounding box center [635, 68] width 66 height 14
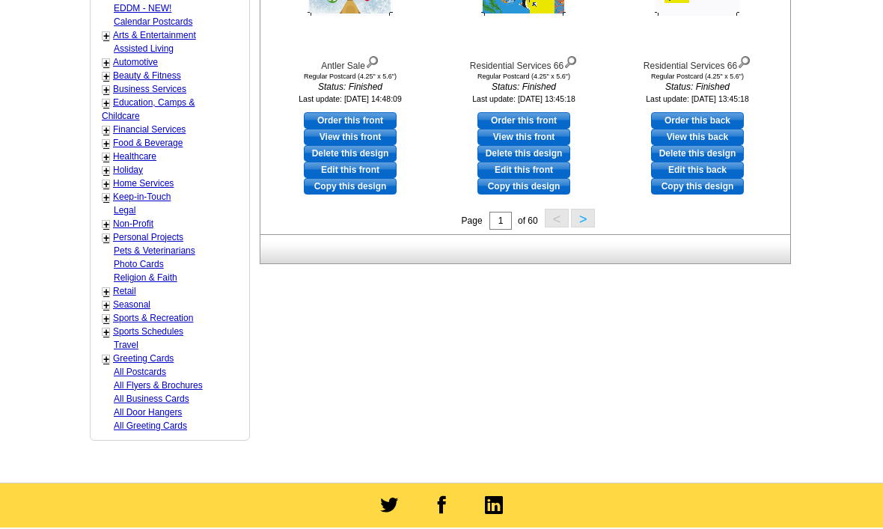
click at [594, 214] on button ">" at bounding box center [583, 219] width 24 height 19
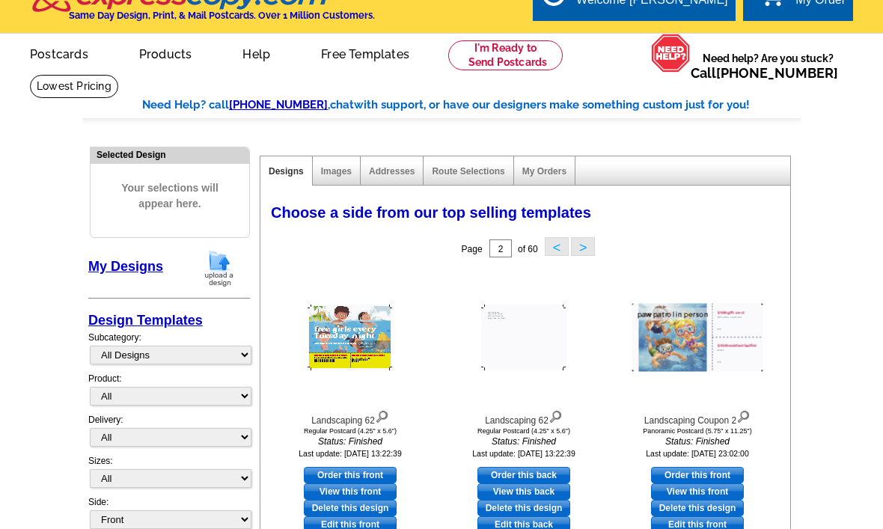
scroll to position [21, 0]
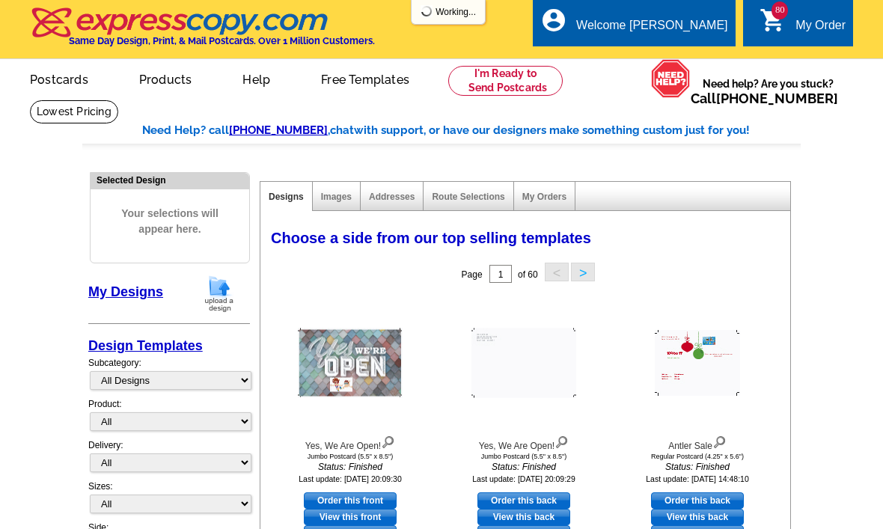
scroll to position [21, 0]
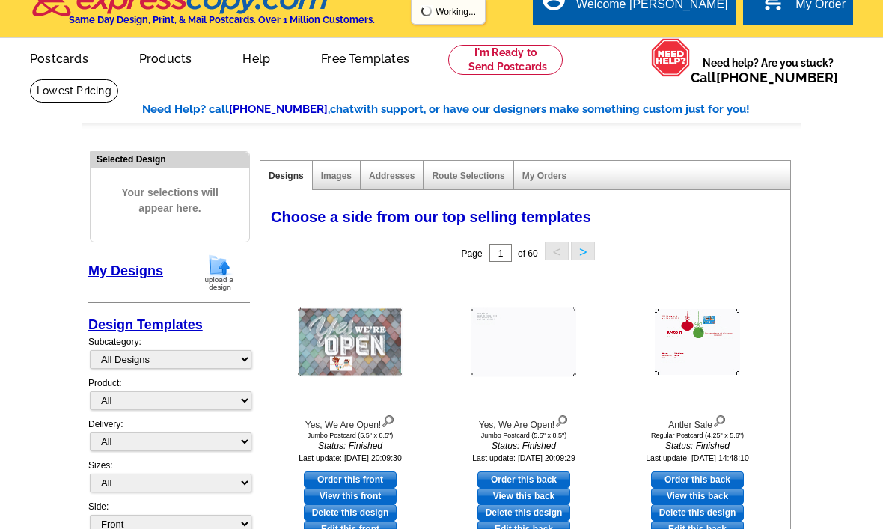
click at [776, 13] on link "80 shopping_cart My Order" at bounding box center [803, 5] width 86 height 19
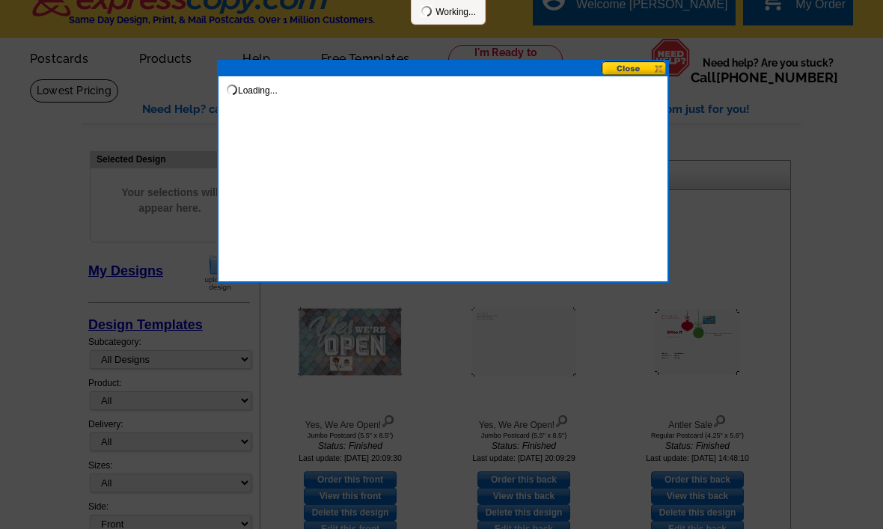
click at [787, 14] on div at bounding box center [441, 254] width 883 height 550
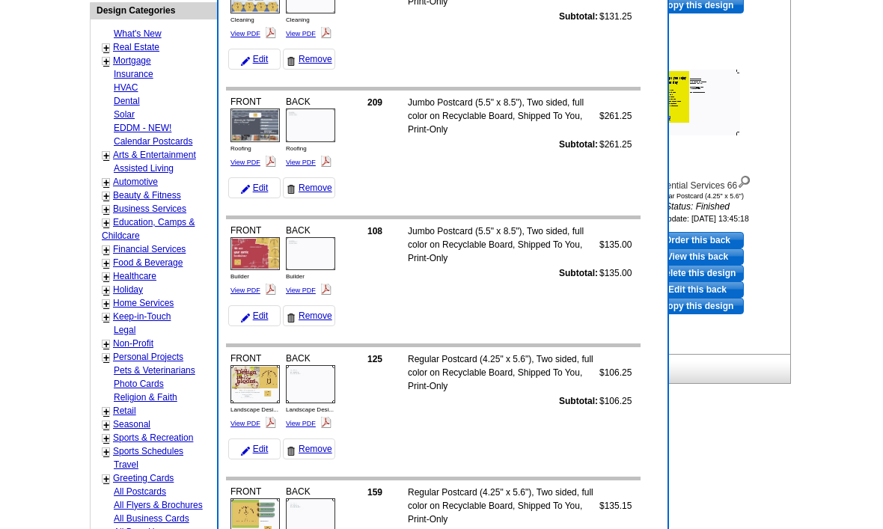
scroll to position [0, 0]
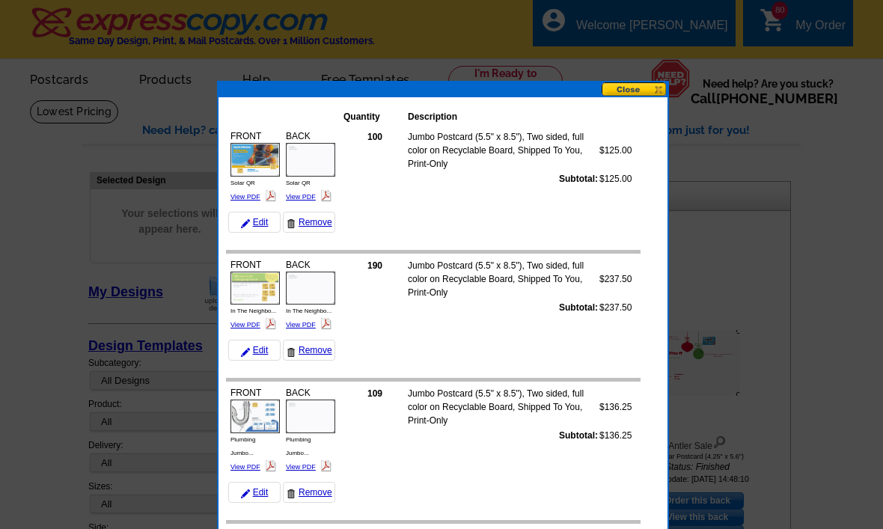
click at [239, 199] on link "View PDF" at bounding box center [246, 196] width 30 height 7
click at [311, 197] on link "View PDF" at bounding box center [301, 196] width 30 height 7
